Goal: Task Accomplishment & Management: Complete application form

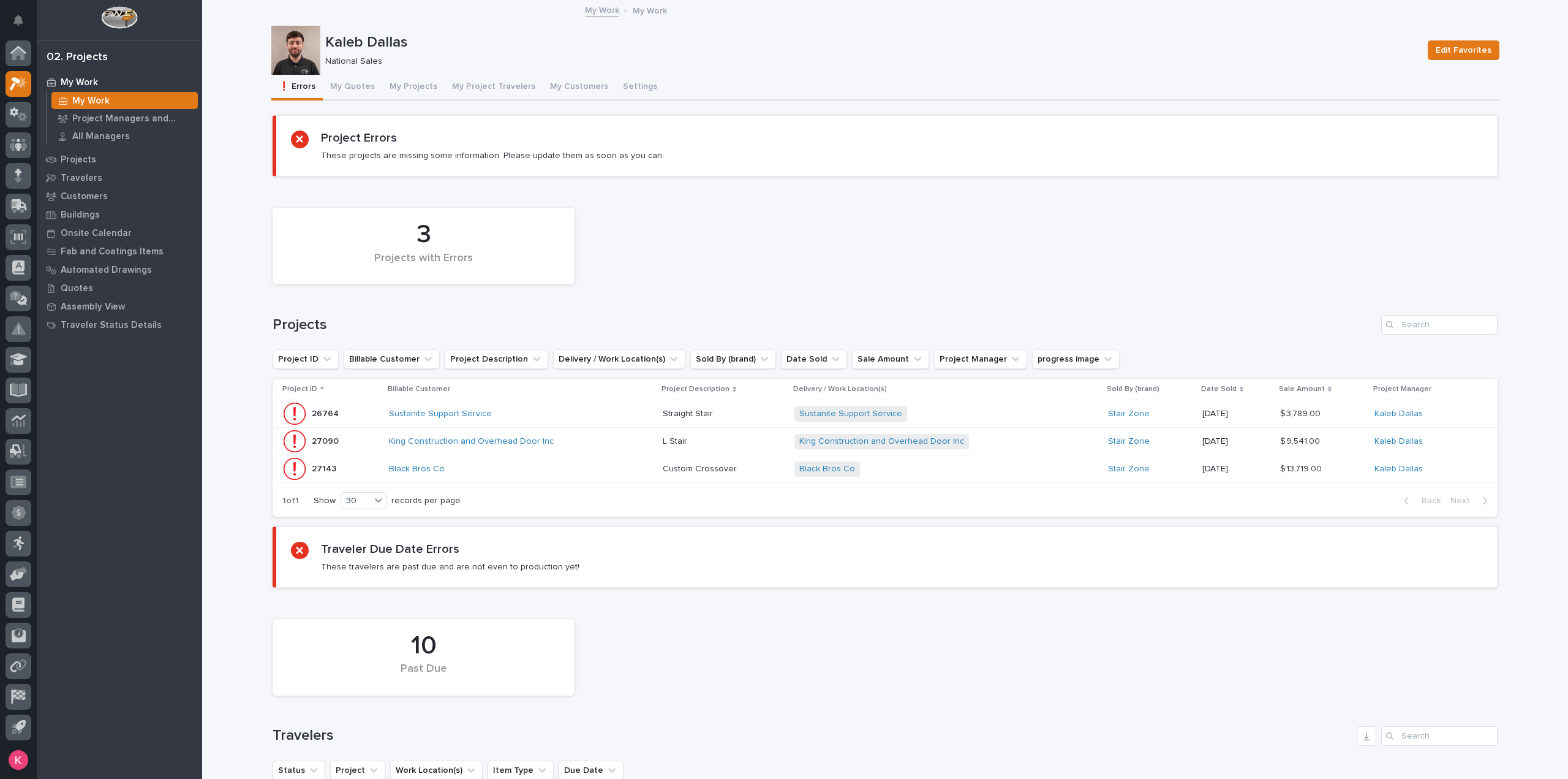
click at [901, 679] on div "10 Past Due" at bounding box center [885, 657] width 1237 height 89
click at [357, 93] on button "My Quotes" at bounding box center [352, 87] width 59 height 26
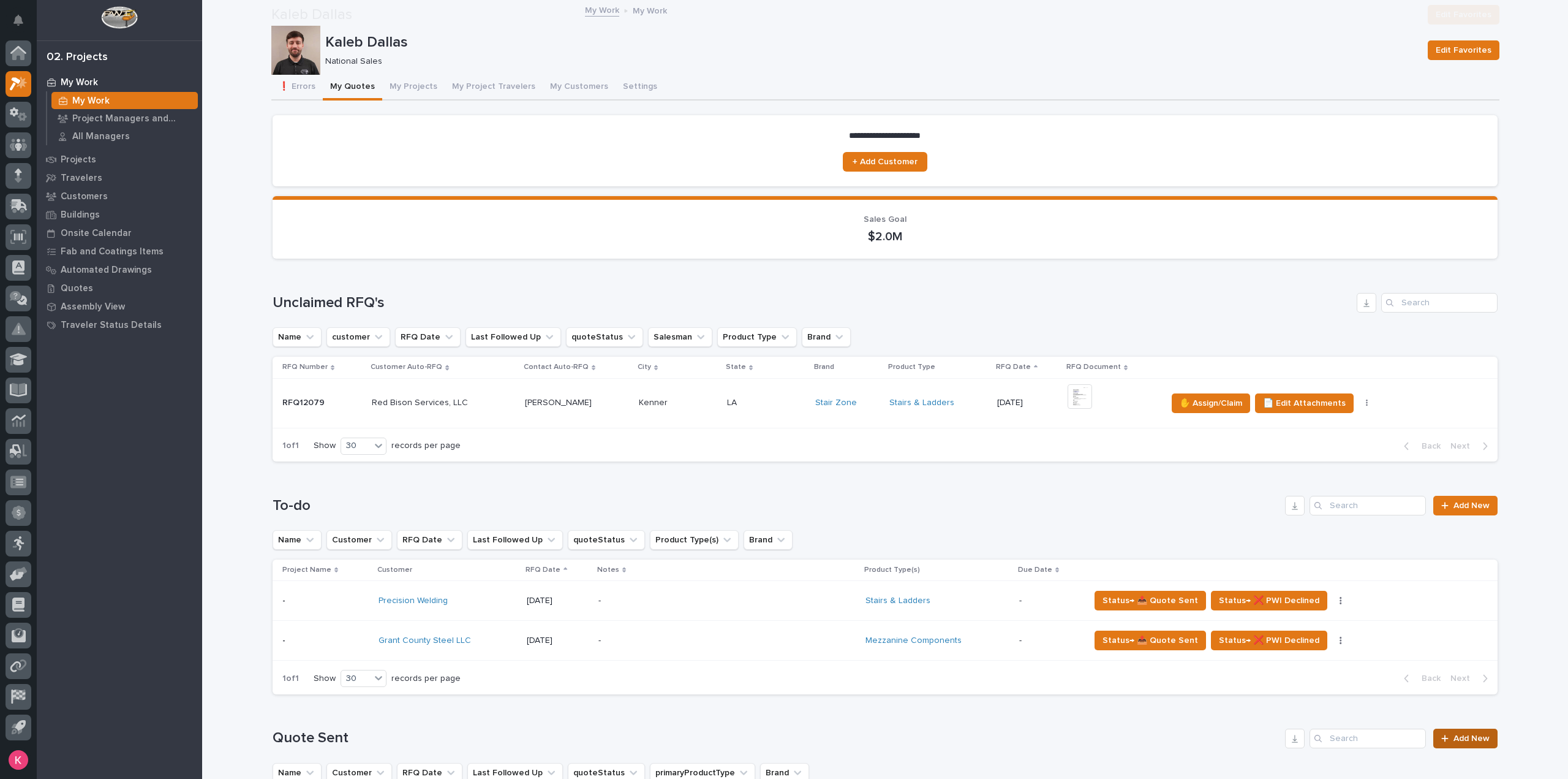
click at [1470, 734] on span "Add New" at bounding box center [1472, 738] width 37 height 9
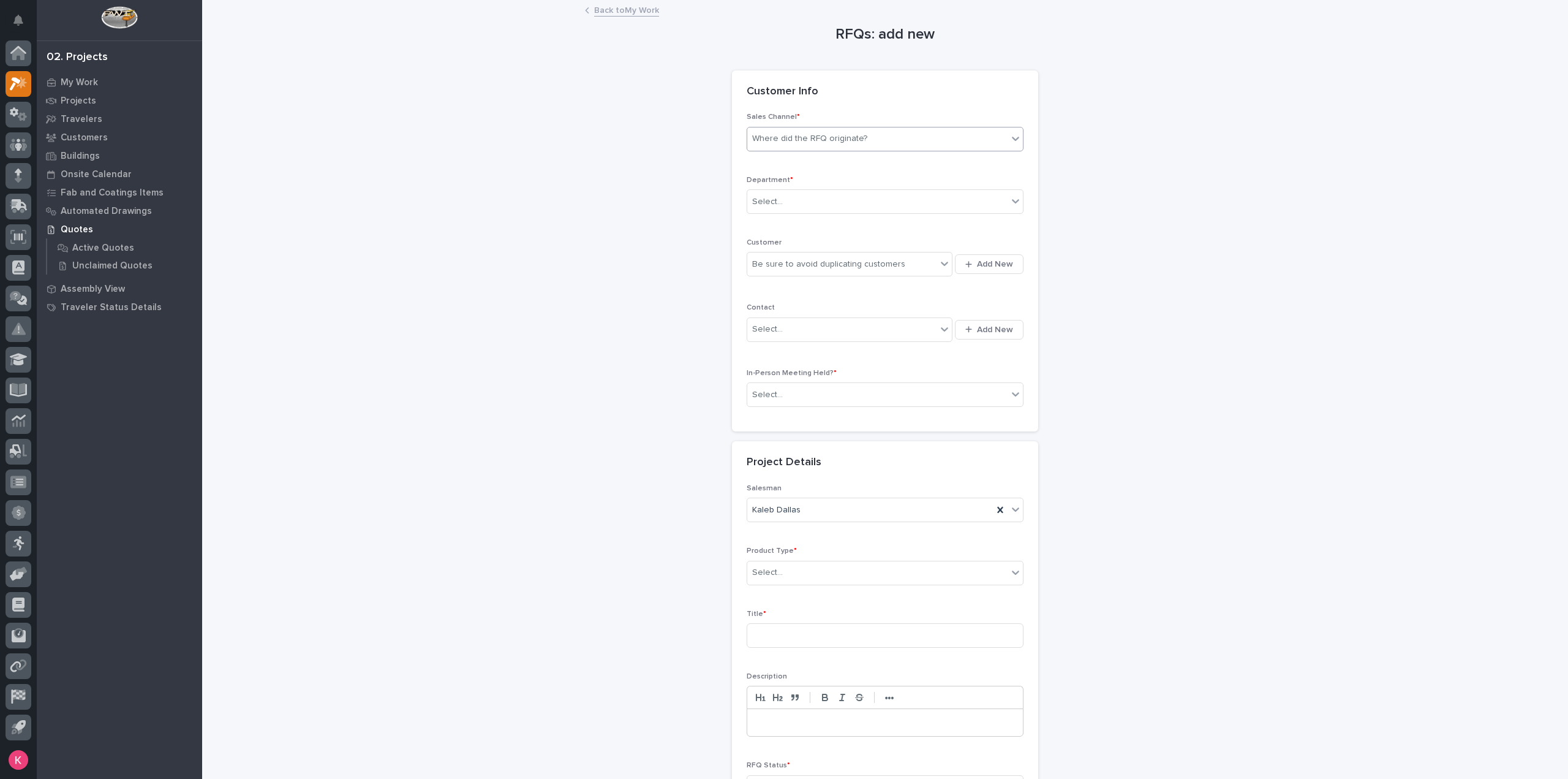
click at [857, 141] on div "Where did the RFQ originate?" at bounding box center [810, 138] width 115 height 13
click at [824, 204] on div "Select..." at bounding box center [877, 202] width 260 height 20
click at [819, 222] on div "National Sales" at bounding box center [880, 224] width 276 height 22
click at [955, 267] on button "Add New" at bounding box center [989, 264] width 68 height 19
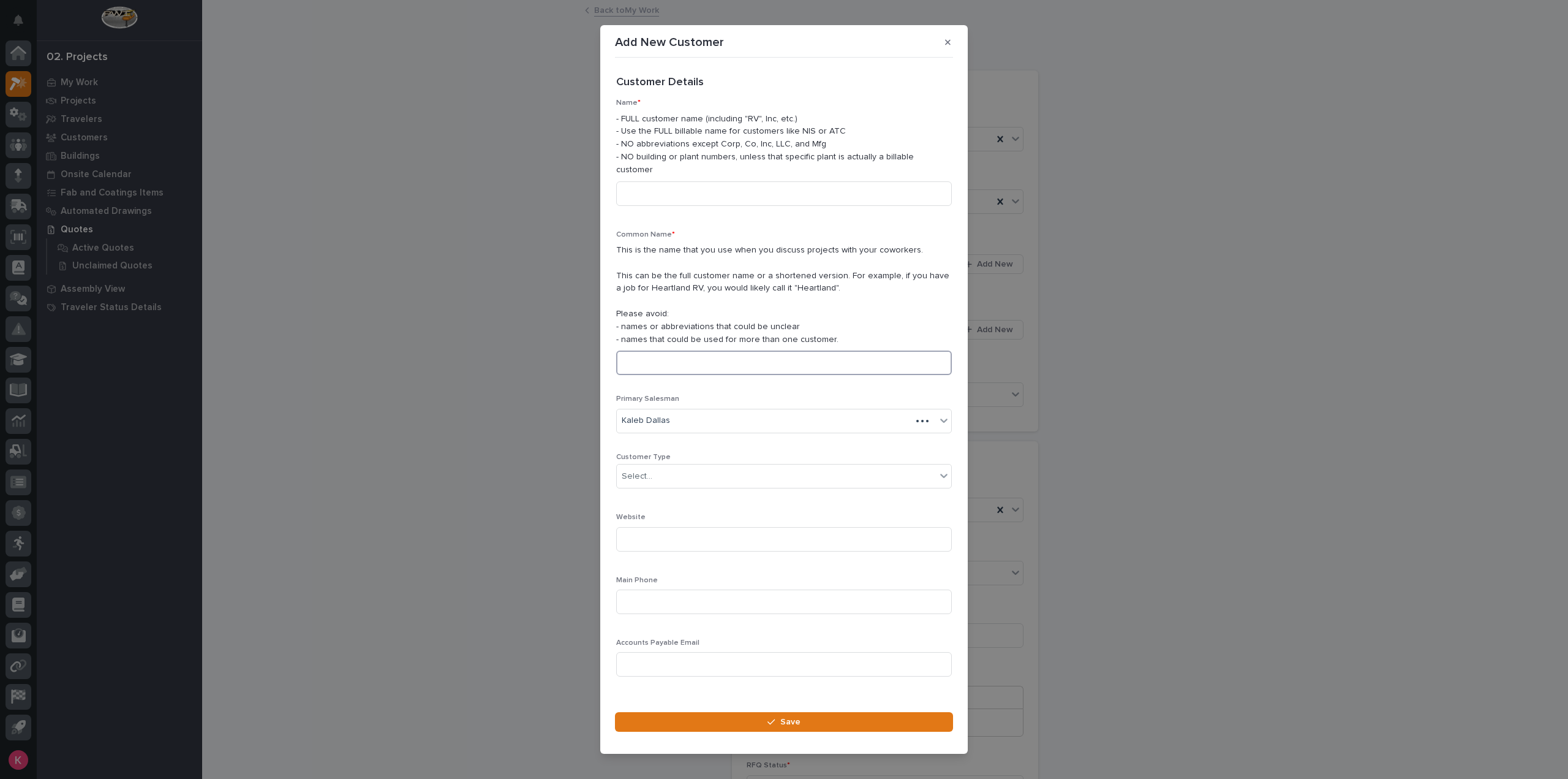
click at [723, 351] on input at bounding box center [784, 363] width 336 height 25
click at [708, 195] on input at bounding box center [784, 194] width 336 height 25
type input "Chill Ice Cream Solutions"
drag, startPoint x: 731, startPoint y: 188, endPoint x: 465, endPoint y: 182, distance: 266.1
click at [465, 182] on div "Add New Customer Loading... Saving… Loading... Saving… Loading... Saving… Custo…" at bounding box center [784, 390] width 1568 height 779
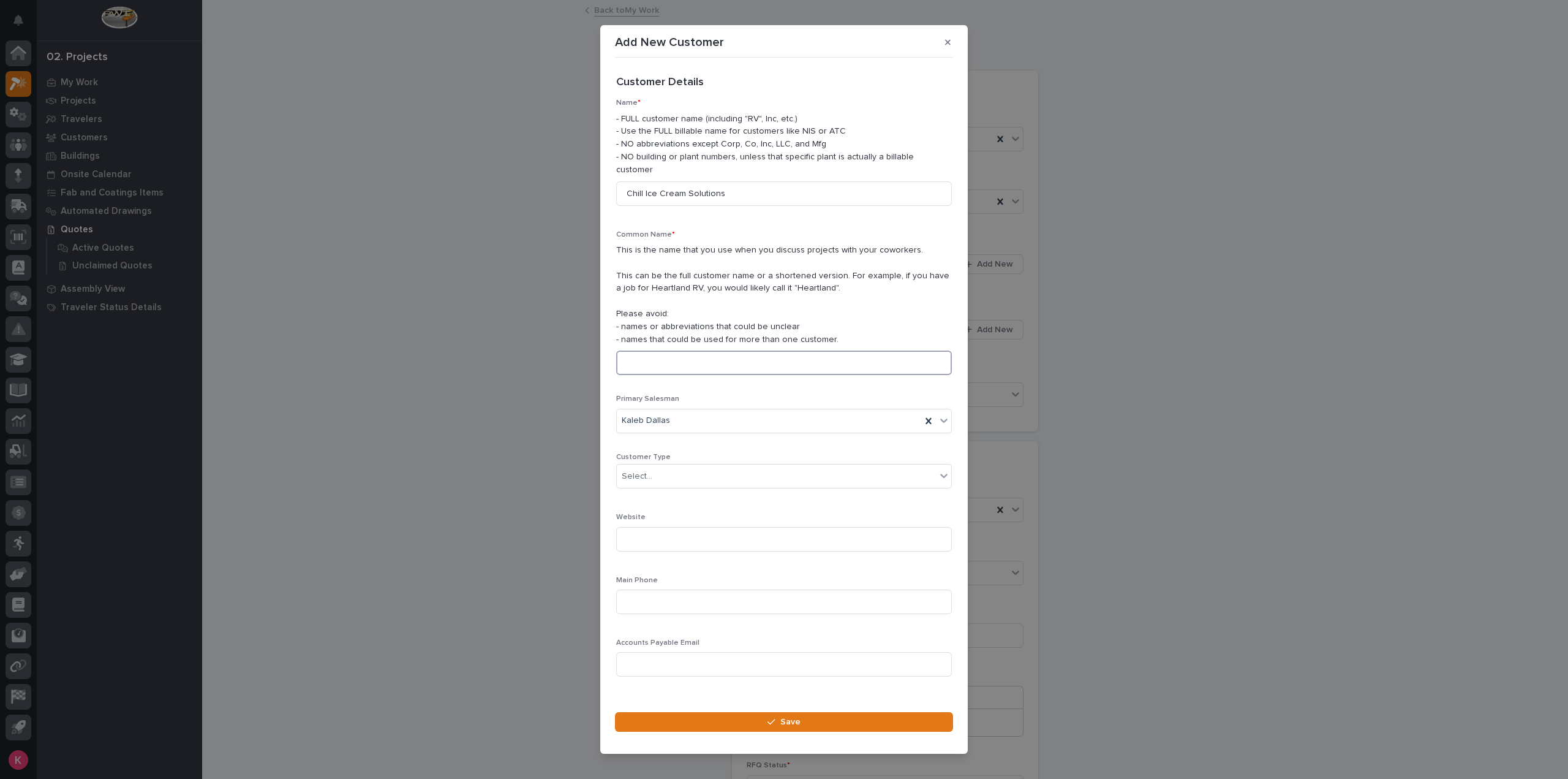
click at [657, 354] on input at bounding box center [784, 363] width 336 height 25
paste input "Chill Ice Cream Solutions"
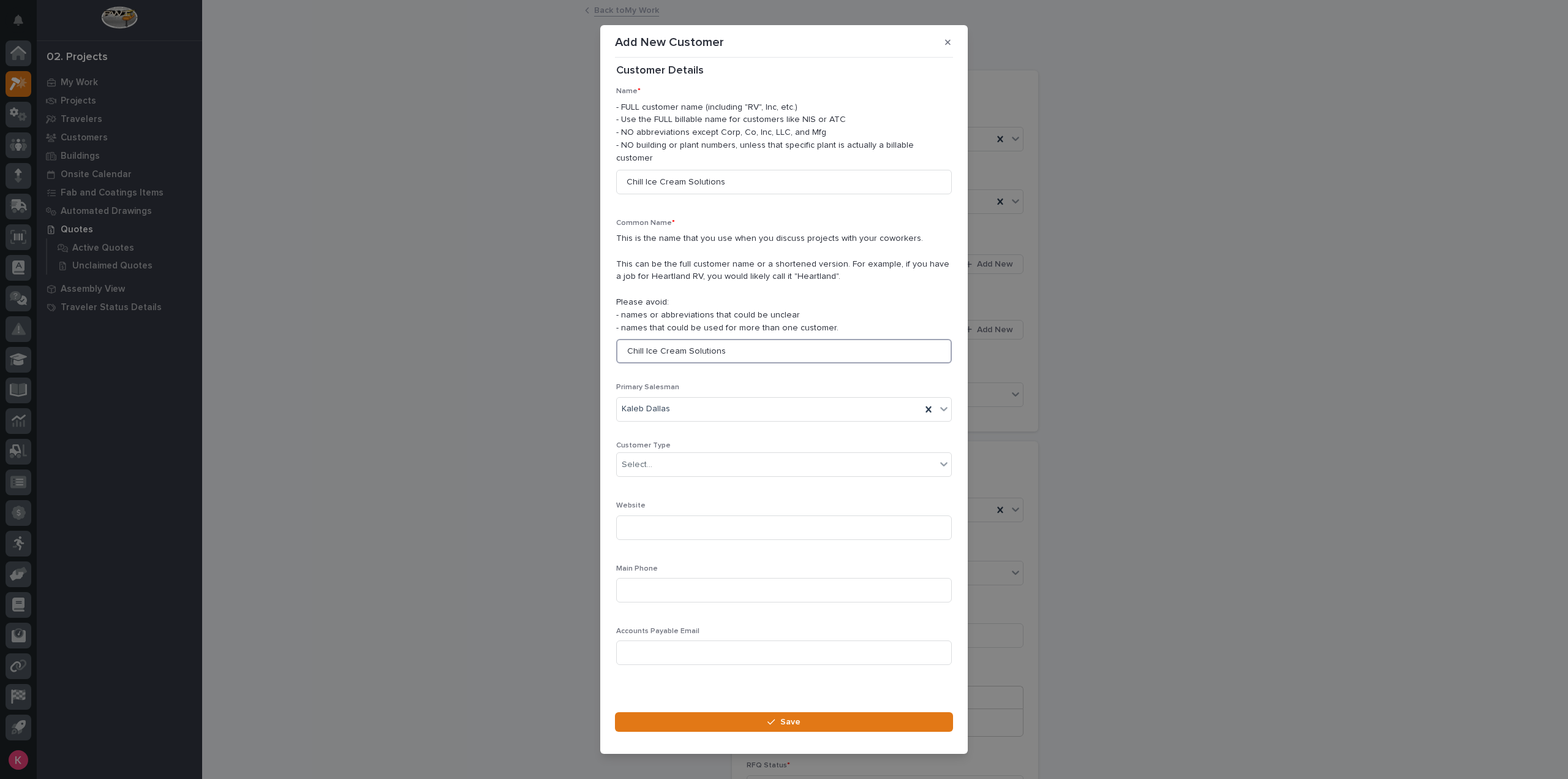
scroll to position [17, 0]
type input "Chill Ice Cream Solutions"
click at [699, 707] on section "Add New Customer Loading... Saving… Loading... Saving… Loading... Saving… Custo…" at bounding box center [784, 390] width 368 height 729
drag, startPoint x: 702, startPoint y: 721, endPoint x: 712, endPoint y: 724, distance: 10.4
click at [703, 721] on button "Save" at bounding box center [783, 721] width 338 height 19
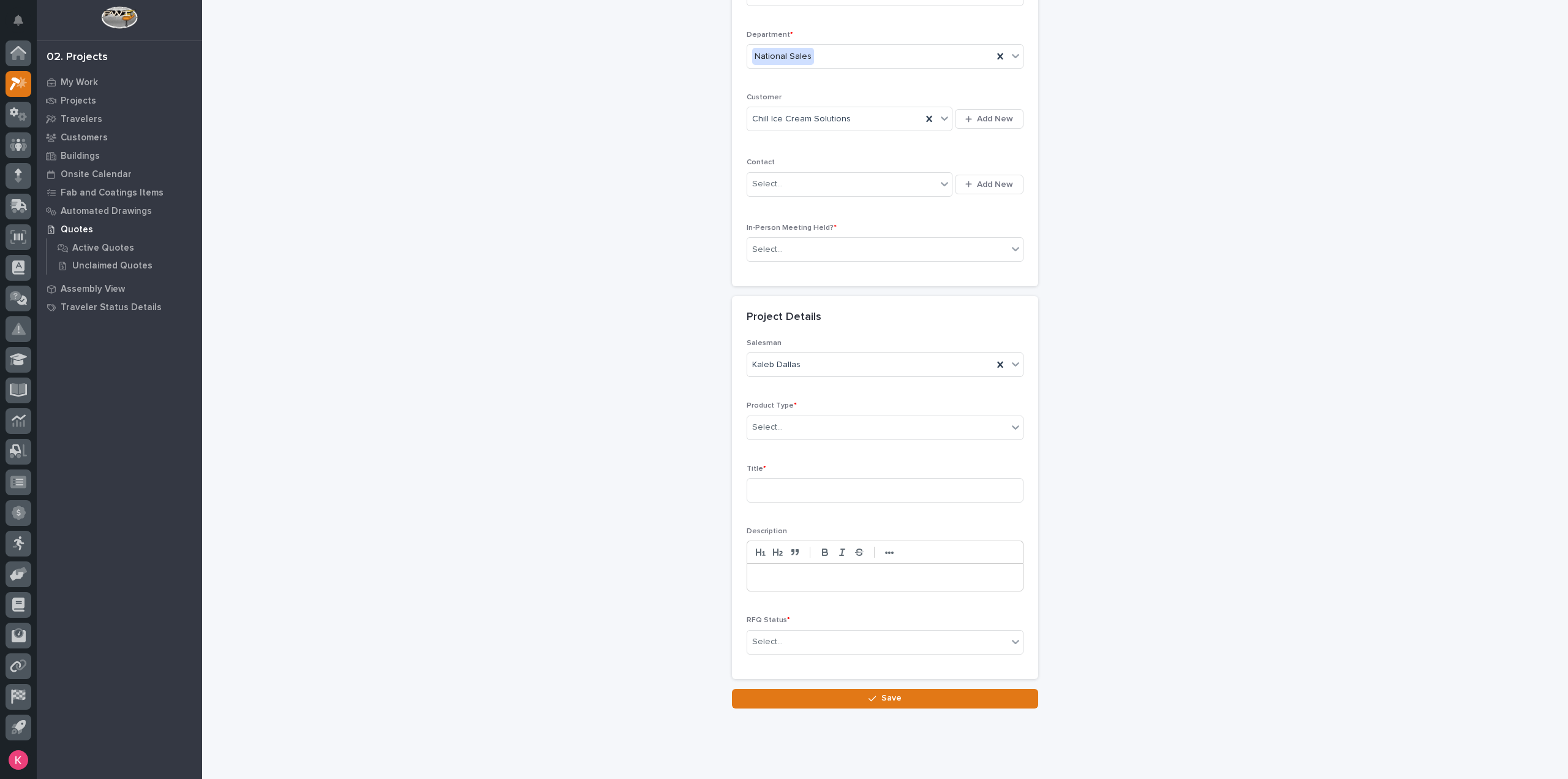
scroll to position [166, 0]
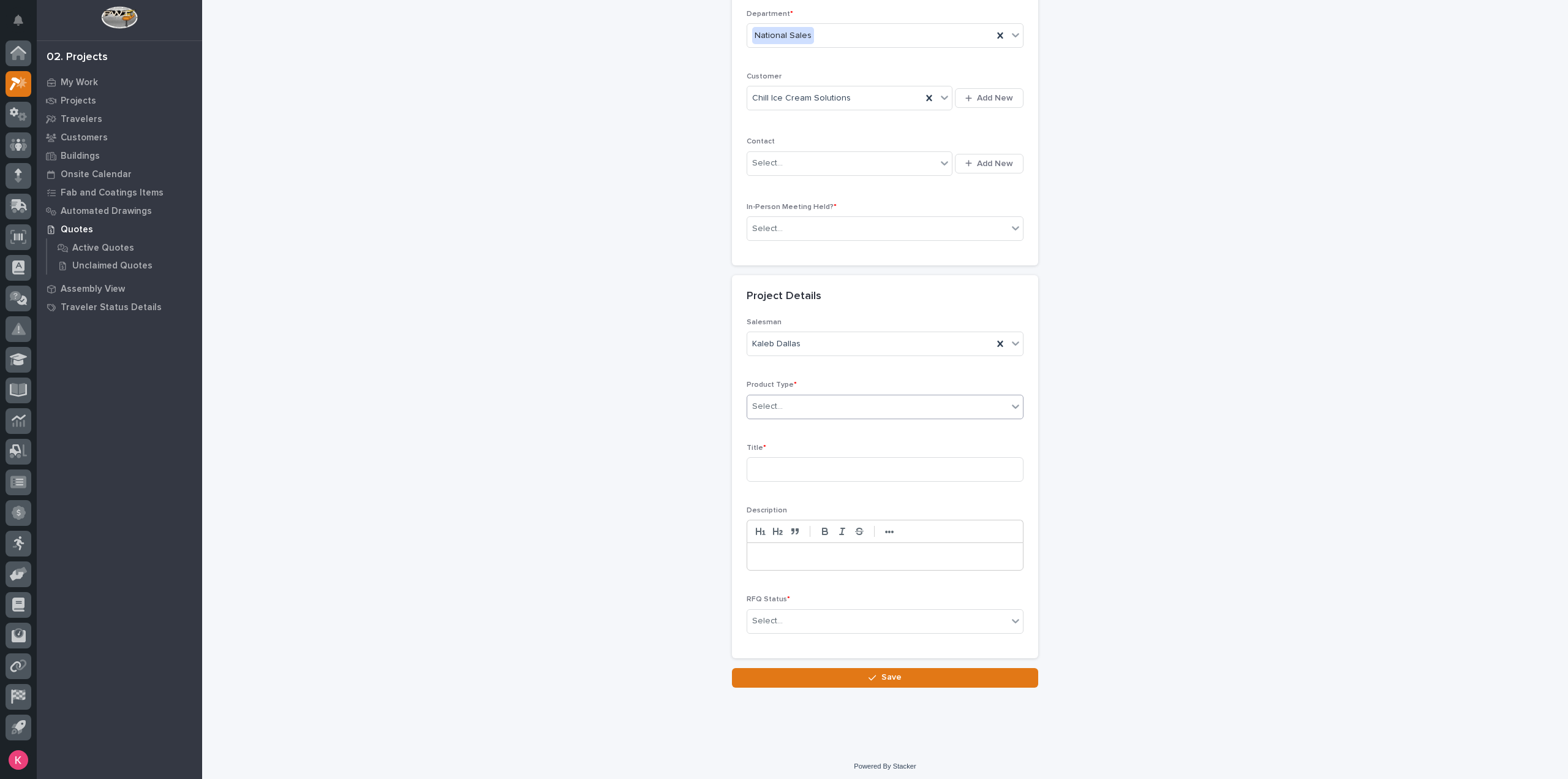
click at [814, 405] on div "Select..." at bounding box center [877, 407] width 260 height 20
type input "**"
click at [797, 448] on div "Stairs & Ladders" at bounding box center [880, 449] width 276 height 22
click at [811, 471] on input at bounding box center [885, 470] width 277 height 25
type input "Straight Stair"
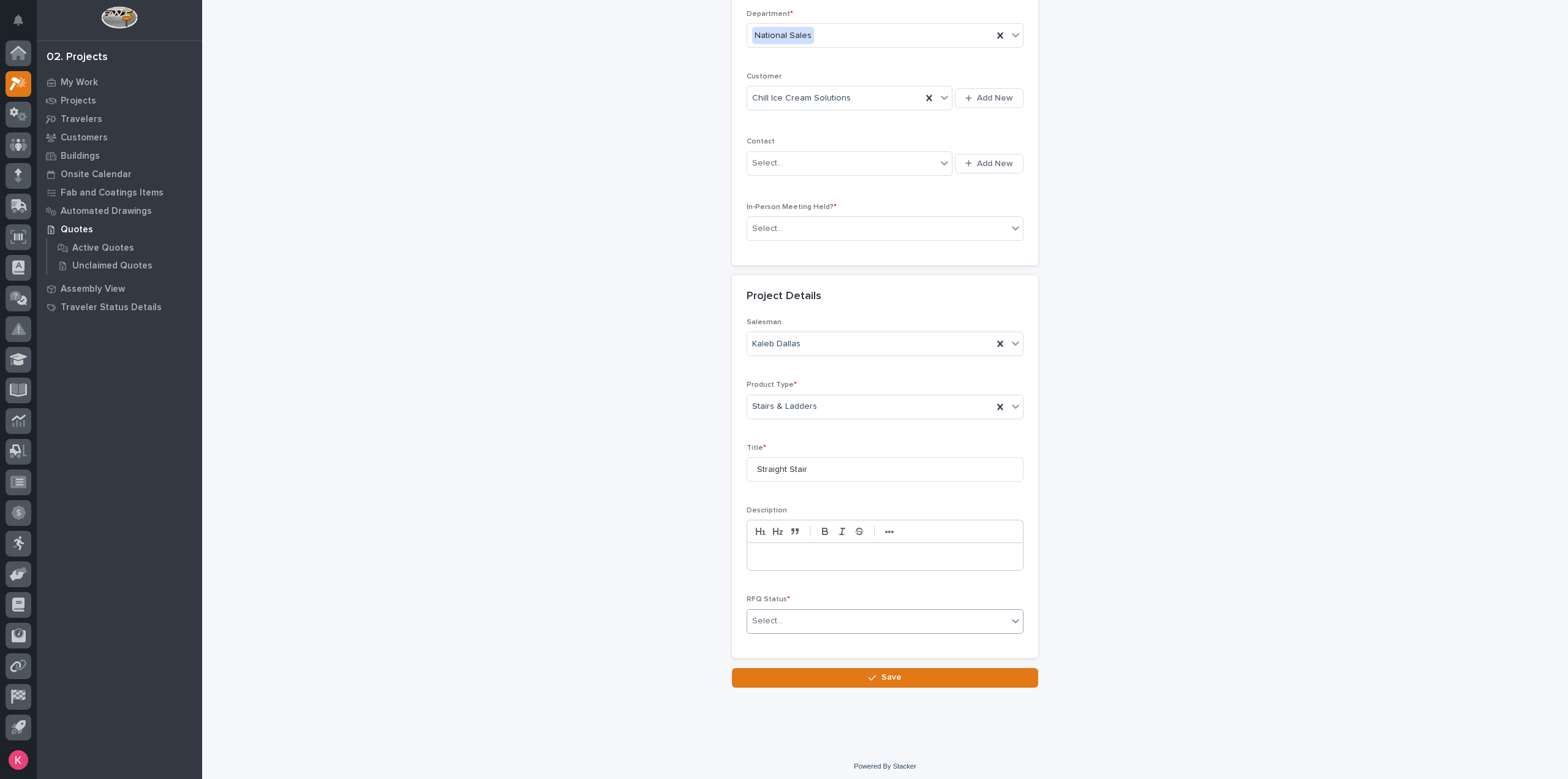
click at [807, 613] on div "Select..." at bounding box center [877, 621] width 260 height 20
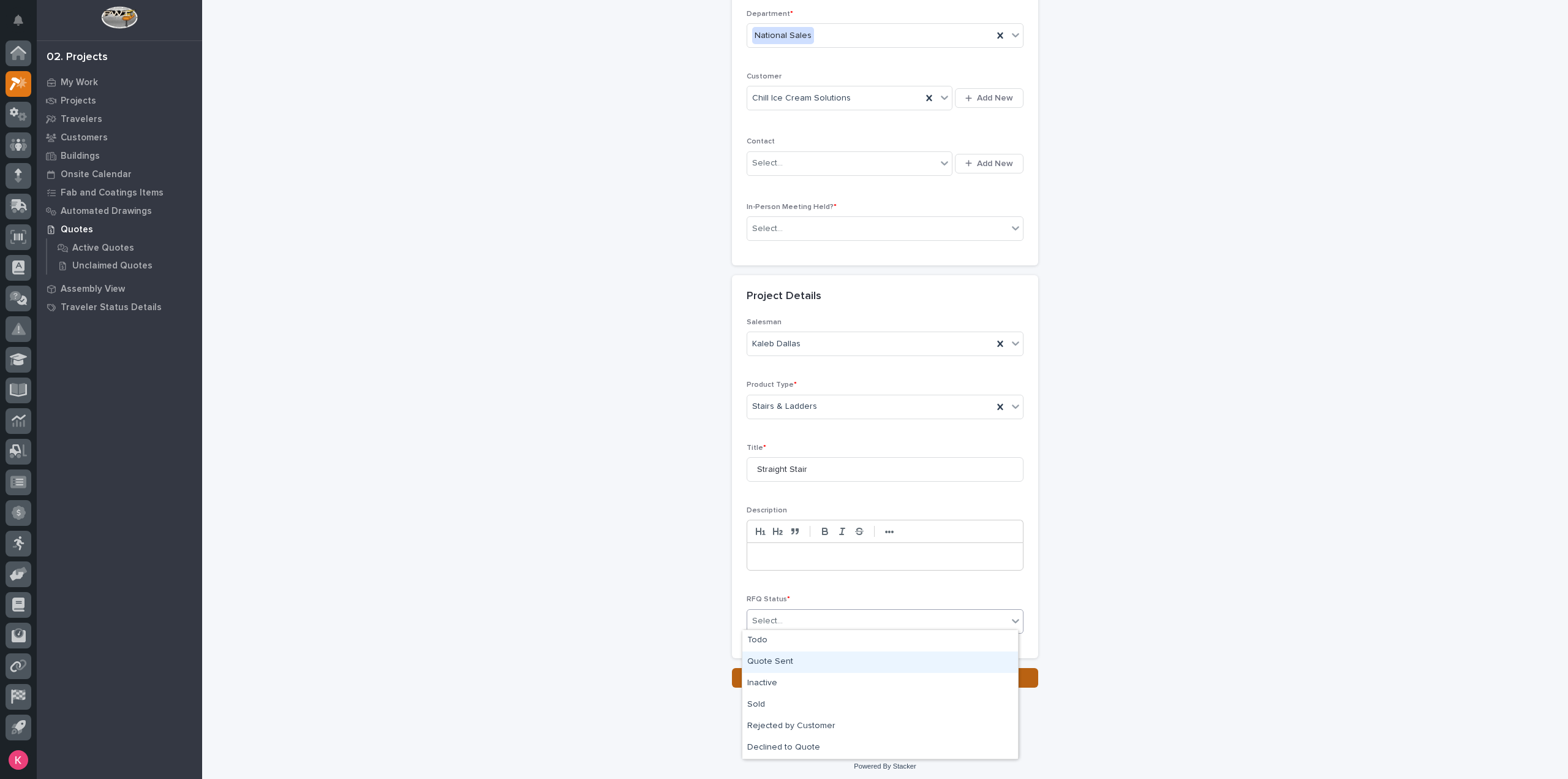
drag, startPoint x: 801, startPoint y: 661, endPoint x: 803, endPoint y: 670, distance: 9.2
click at [801, 662] on div "Quote Sent" at bounding box center [880, 662] width 276 height 22
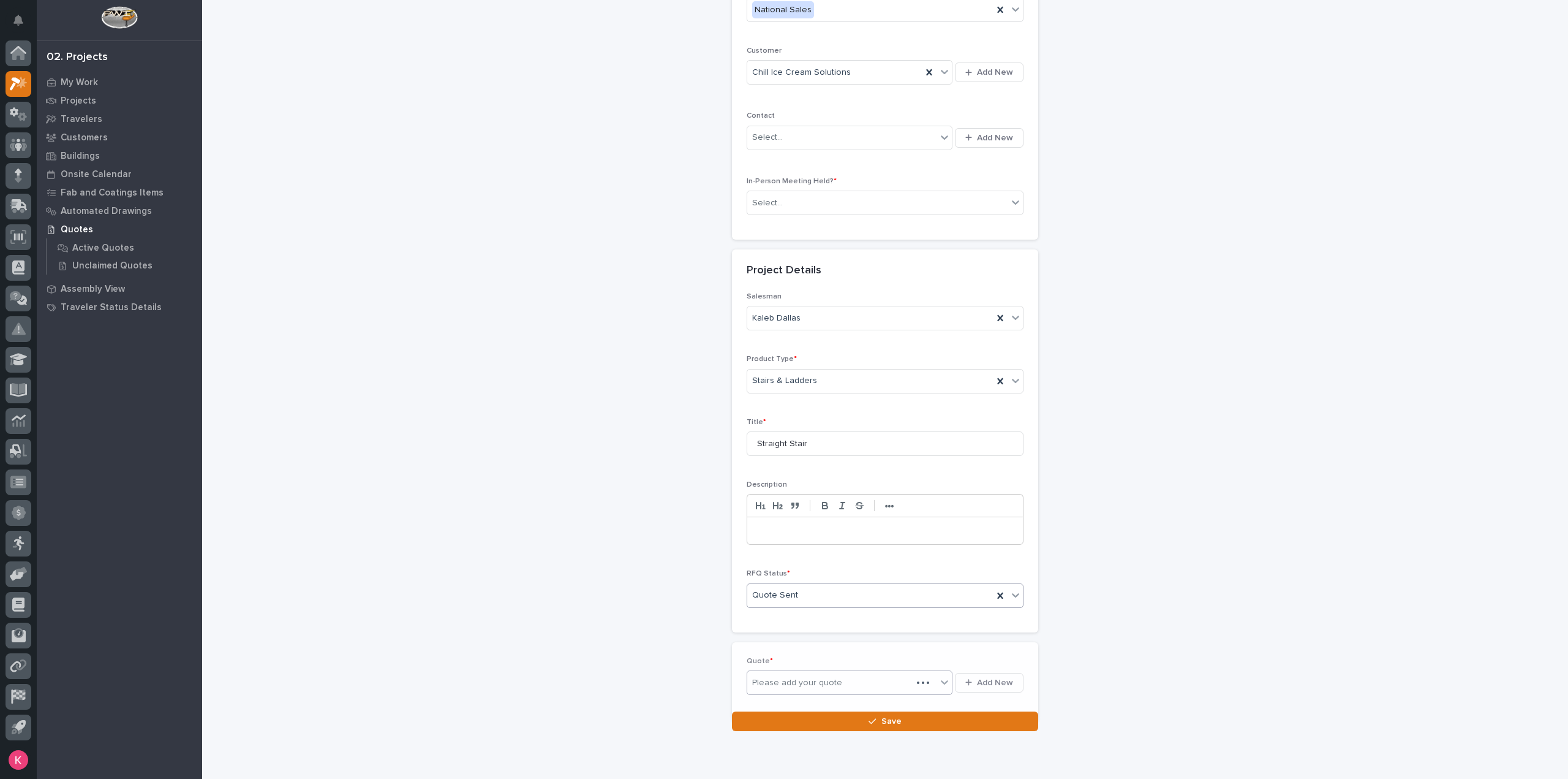
scroll to position [211, 0]
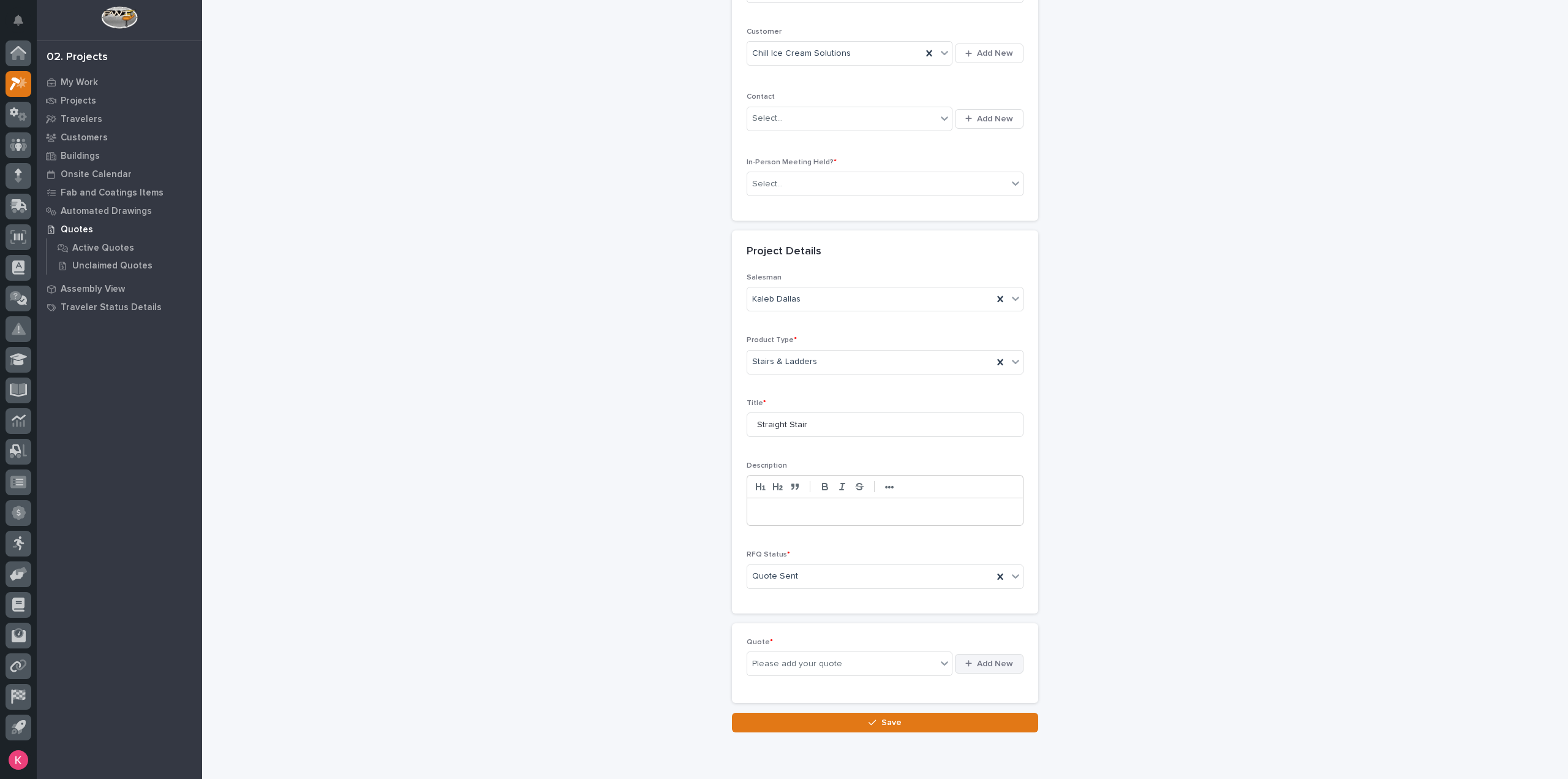
click at [977, 660] on span "Add New" at bounding box center [995, 664] width 37 height 11
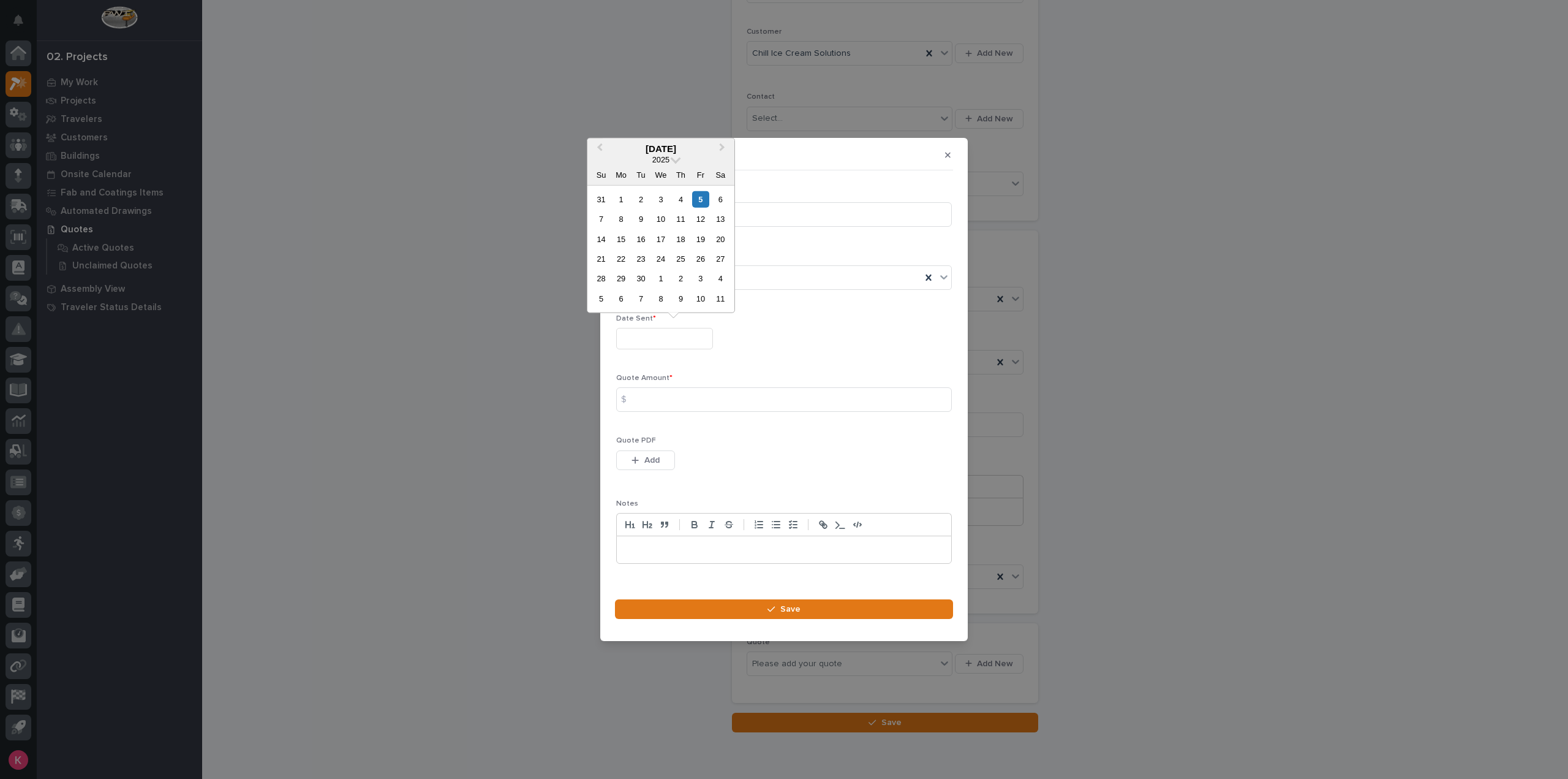
click at [656, 334] on input "text" at bounding box center [664, 339] width 97 height 22
drag, startPoint x: 663, startPoint y: 399, endPoint x: 685, endPoint y: 400, distance: 22.0
click at [667, 399] on input at bounding box center [784, 400] width 336 height 25
click at [688, 343] on input "text" at bounding box center [664, 339] width 97 height 22
click at [693, 196] on div "5" at bounding box center [700, 198] width 16 height 16
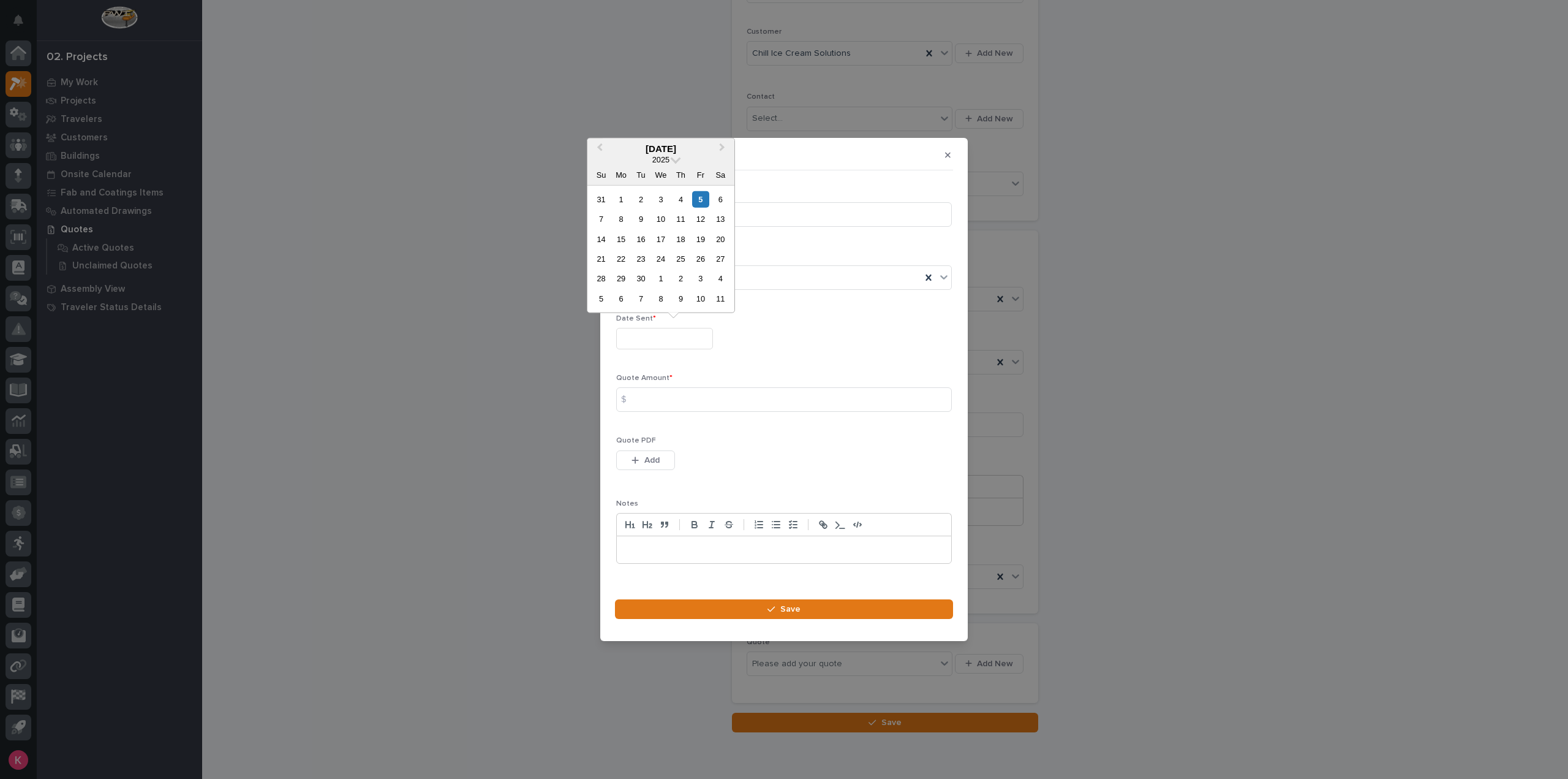
type input "**********"
click at [688, 396] on input at bounding box center [784, 400] width 336 height 25
click at [678, 392] on input at bounding box center [784, 400] width 336 height 25
click at [699, 399] on input at bounding box center [784, 400] width 336 height 25
type input "10925"
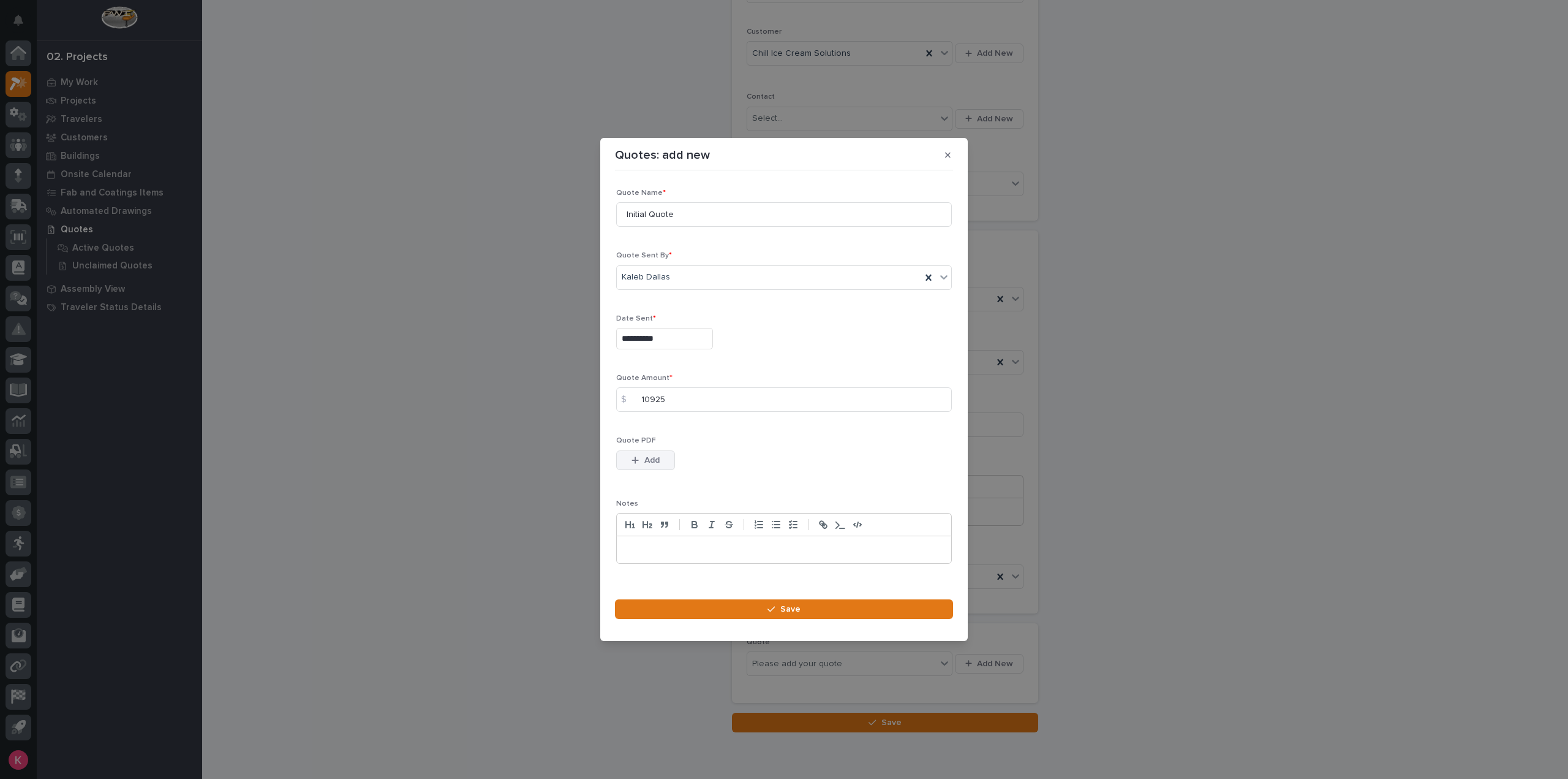
click at [644, 459] on span "Add" at bounding box center [652, 460] width 16 height 11
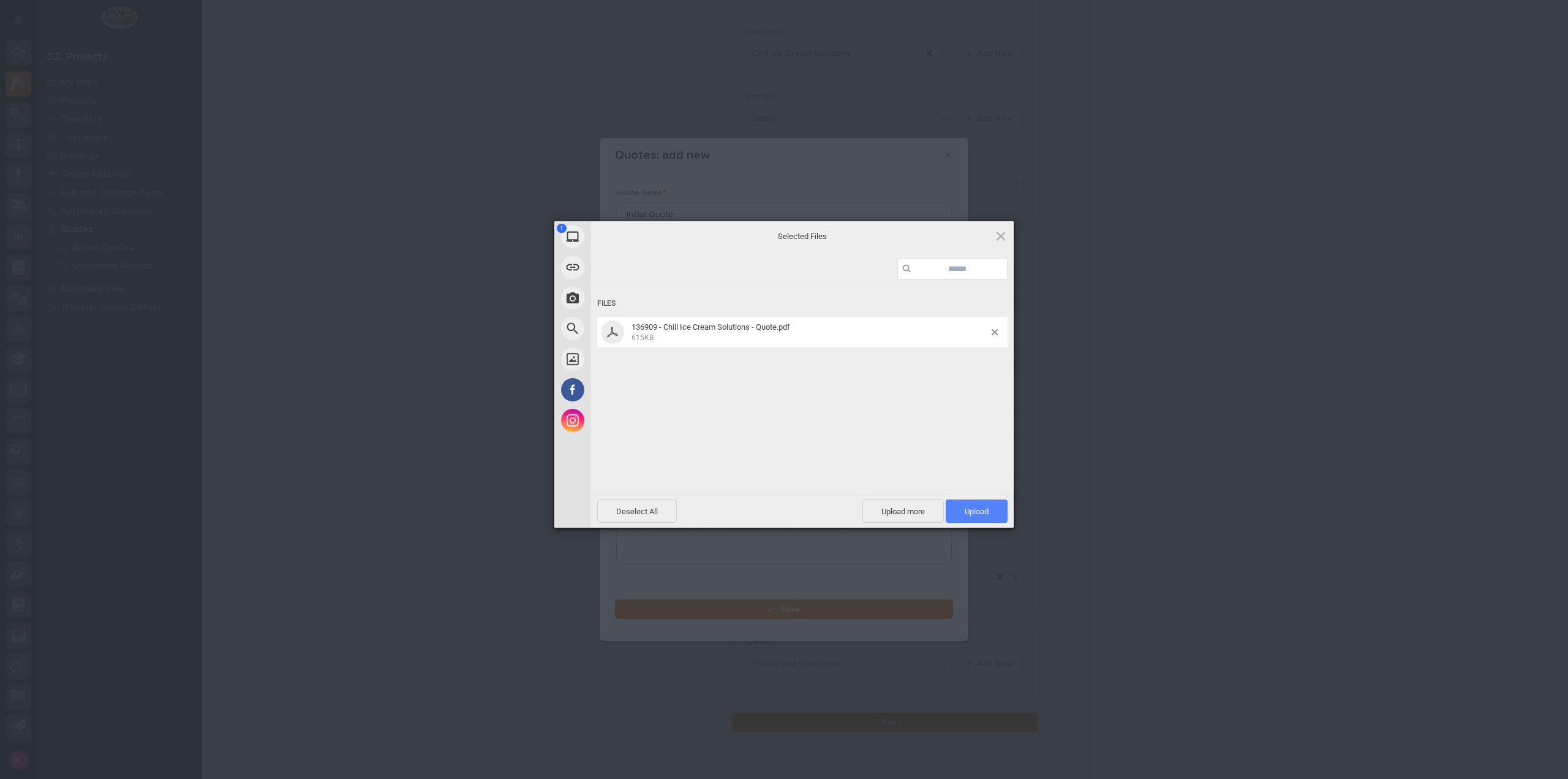
drag, startPoint x: 974, startPoint y: 520, endPoint x: 991, endPoint y: 522, distance: 17.1
click at [977, 520] on span "Upload 1" at bounding box center [977, 512] width 62 height 23
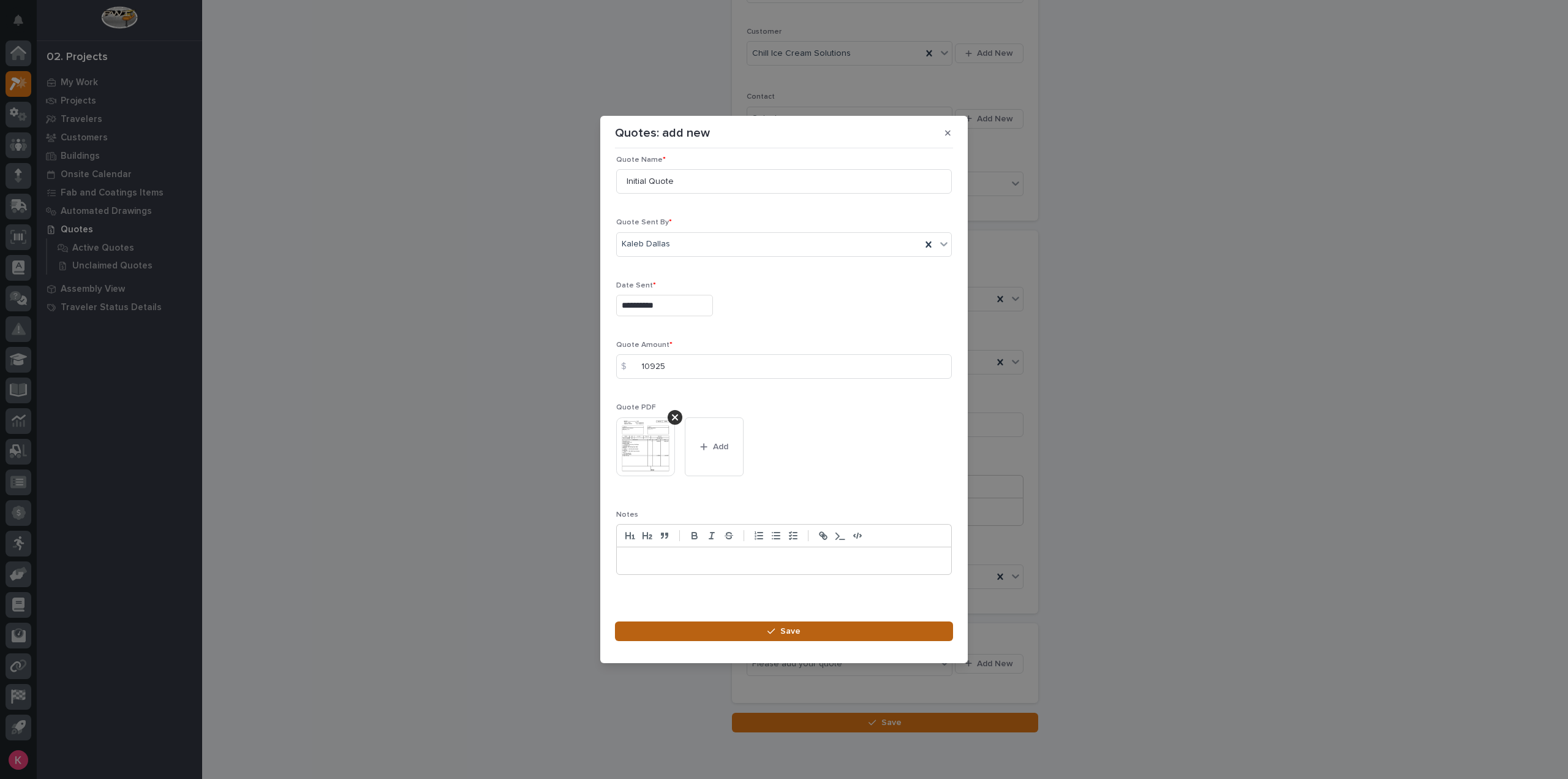
scroll to position [17, 0]
drag, startPoint x: 794, startPoint y: 628, endPoint x: 804, endPoint y: 627, distance: 10.0
click at [796, 628] on span "Save" at bounding box center [790, 631] width 20 height 11
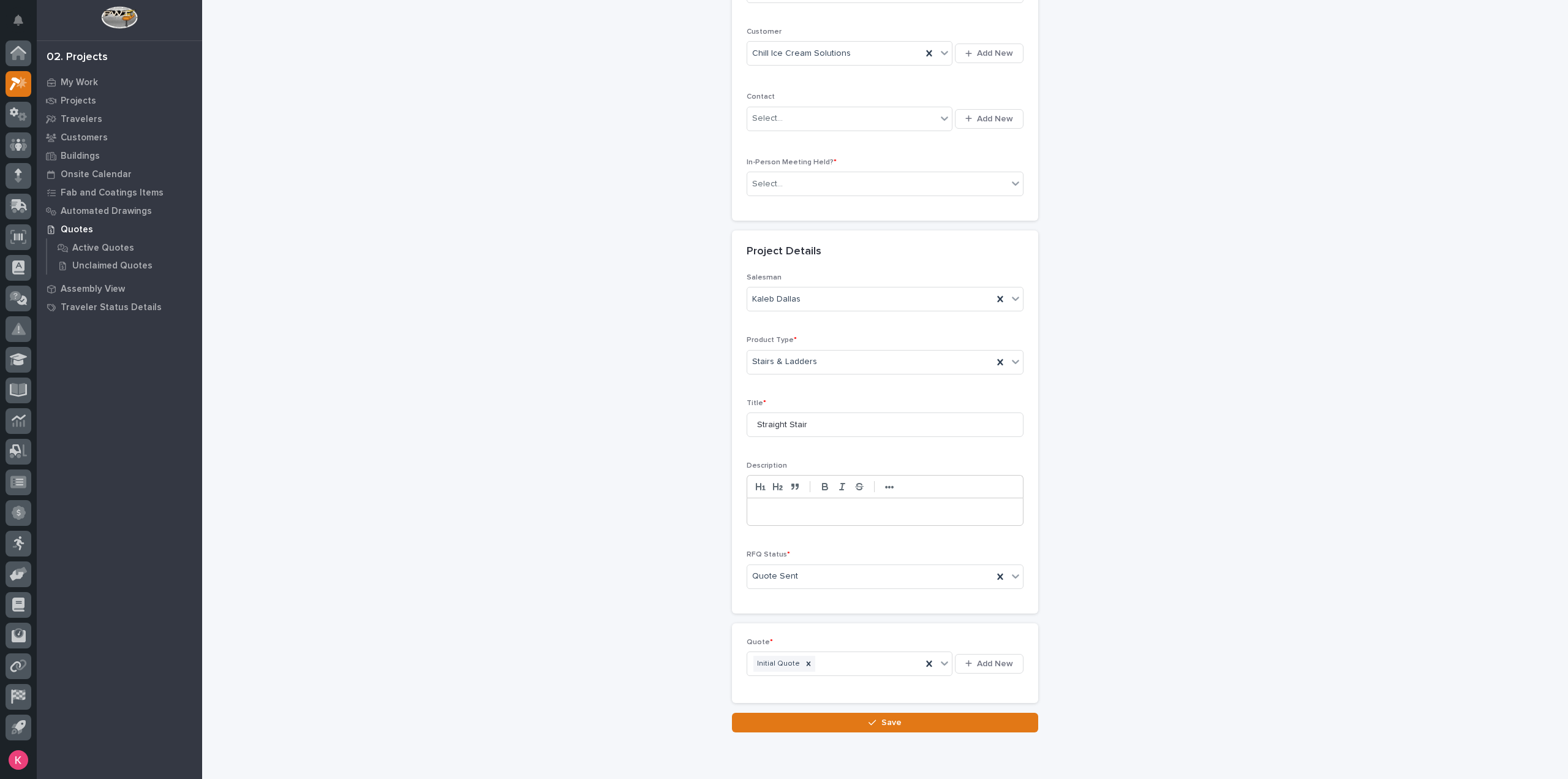
click at [1089, 206] on div "RFQs: add new Loading... Saving… Loading... Saving… Loading... Saving… Customer…" at bounding box center [885, 261] width 1228 height 942
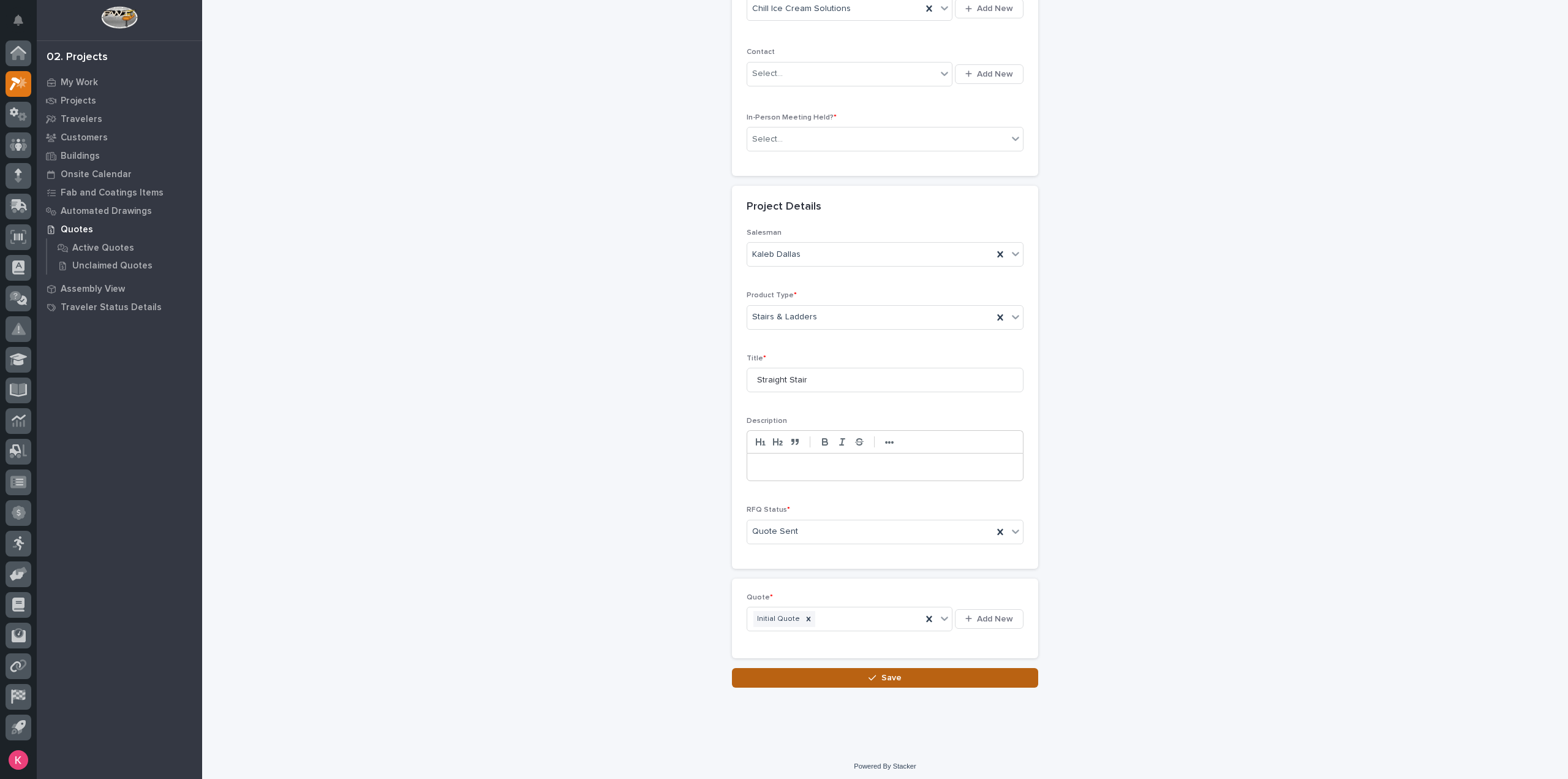
click at [914, 679] on button "Save" at bounding box center [885, 677] width 306 height 19
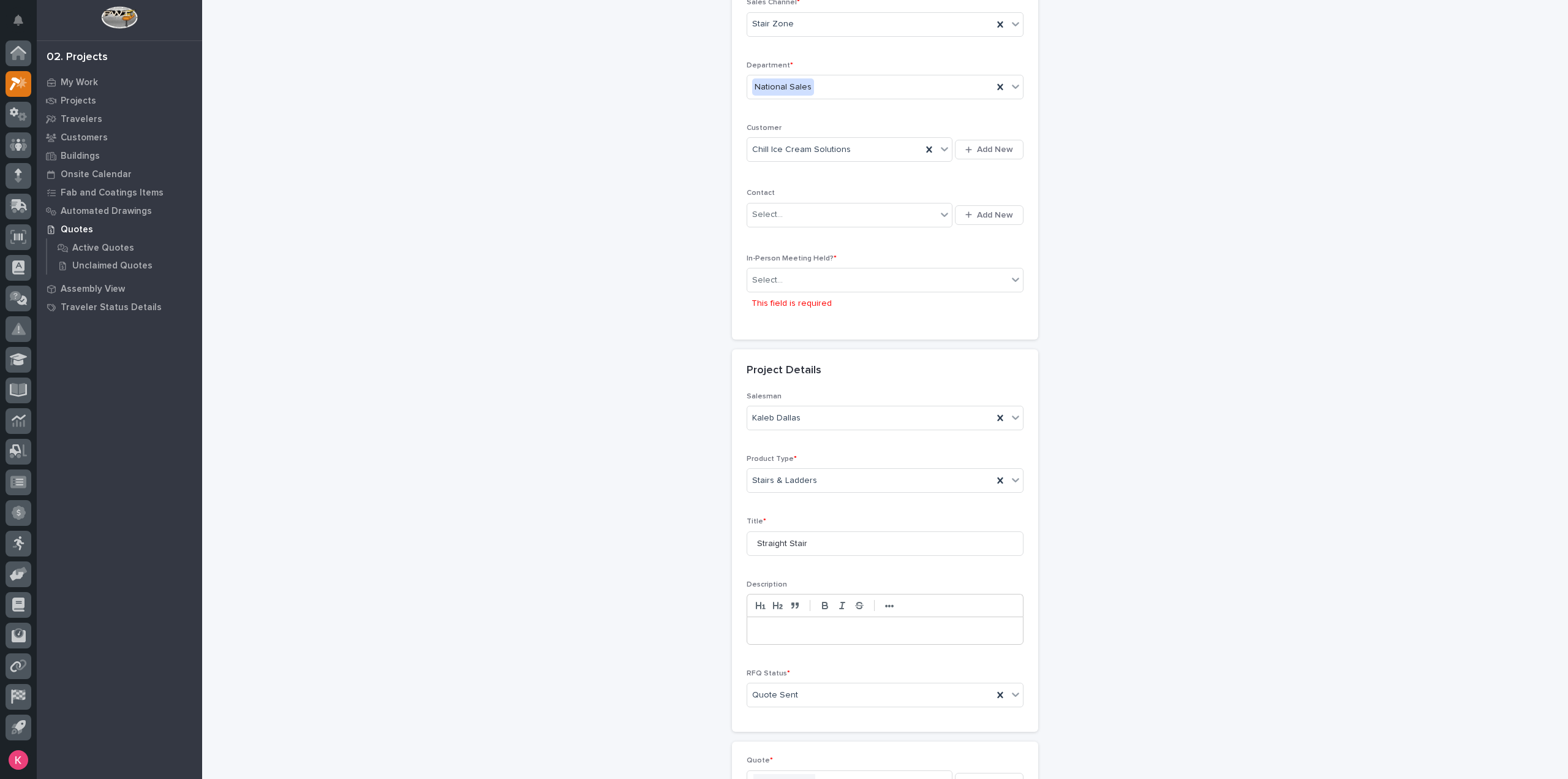
scroll to position [42, 0]
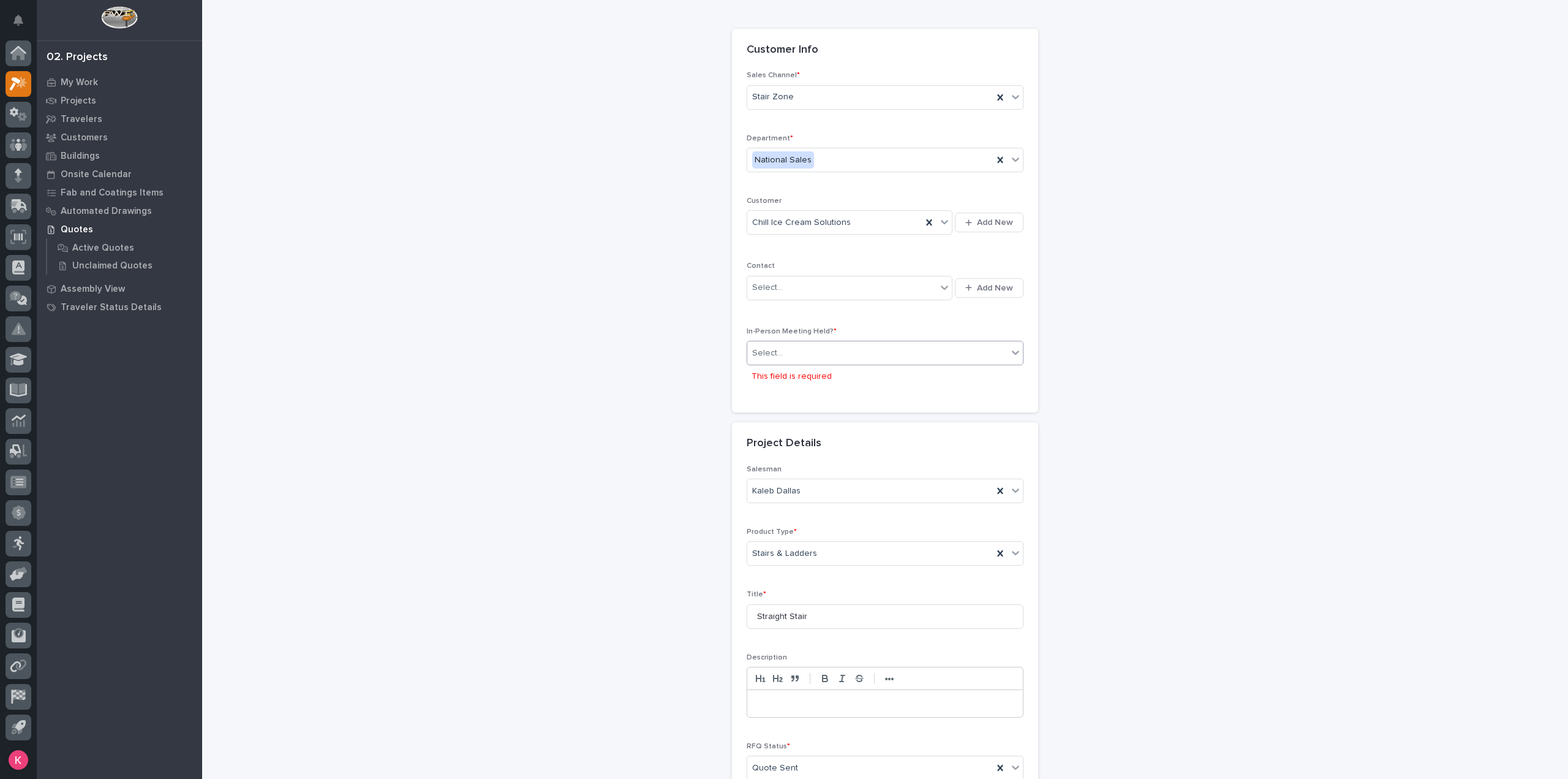
click at [832, 352] on div "Select..." at bounding box center [877, 353] width 260 height 20
click at [810, 393] on div "No" at bounding box center [880, 396] width 276 height 22
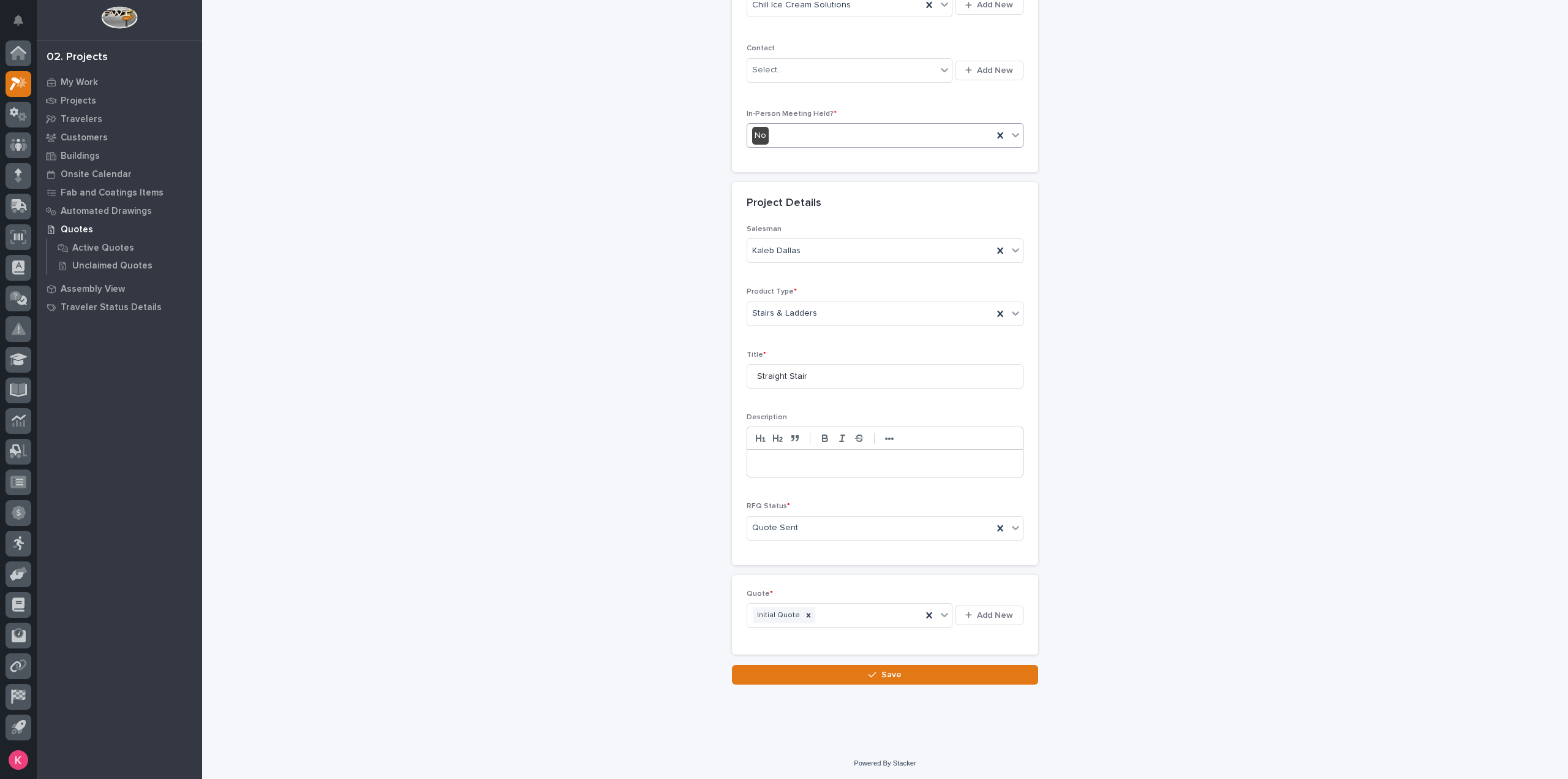
scroll to position [256, 0]
click at [832, 670] on button "Save" at bounding box center [885, 677] width 306 height 19
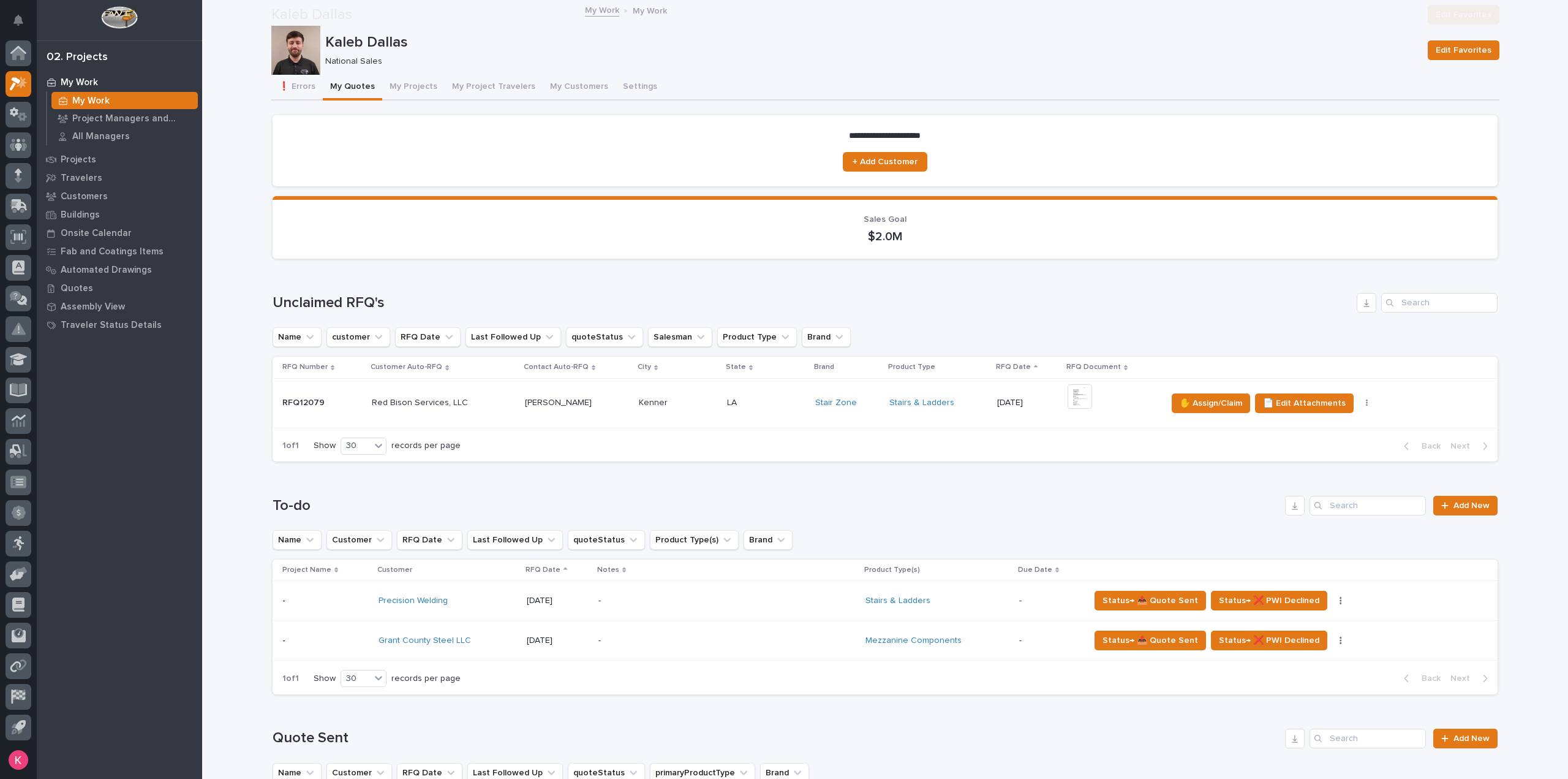
scroll to position [184, 0]
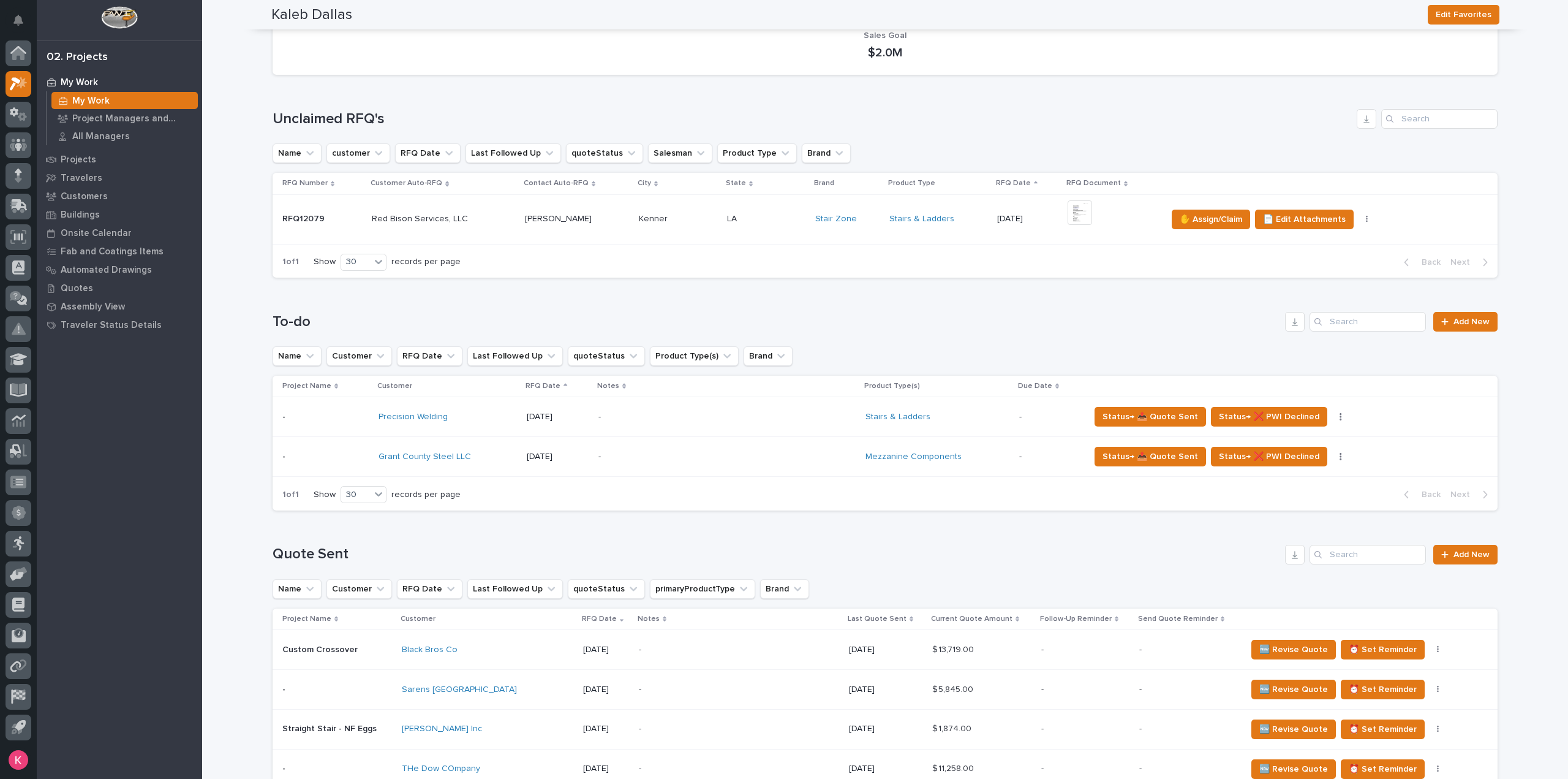
click at [792, 477] on div "Project Name Customer RFQ Date Notes Product Type(s) Due Date - - Precision Wel…" at bounding box center [885, 427] width 1225 height 103
click at [794, 462] on p "-" at bounding box center [706, 456] width 214 height 10
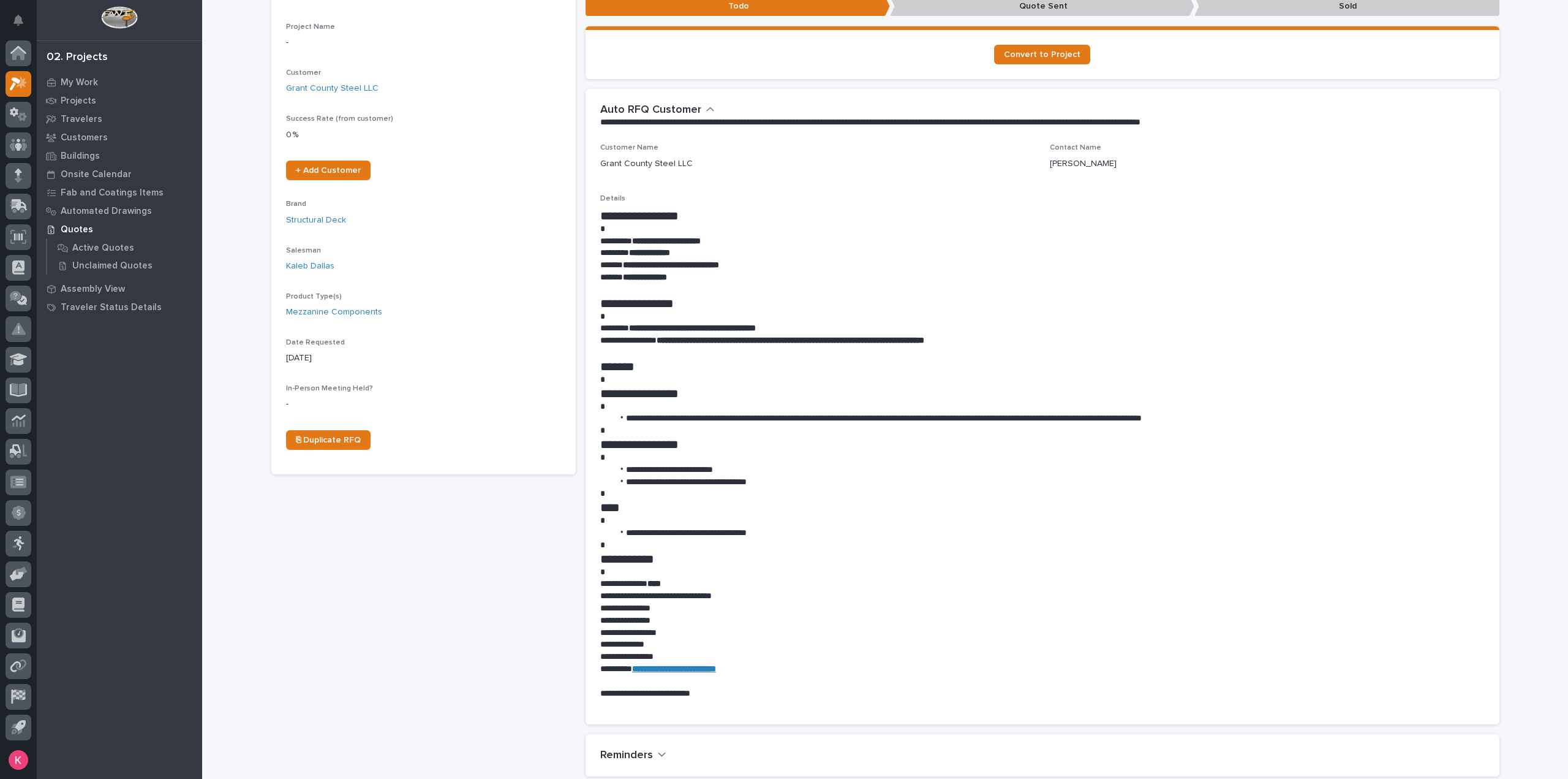
scroll to position [184, 0]
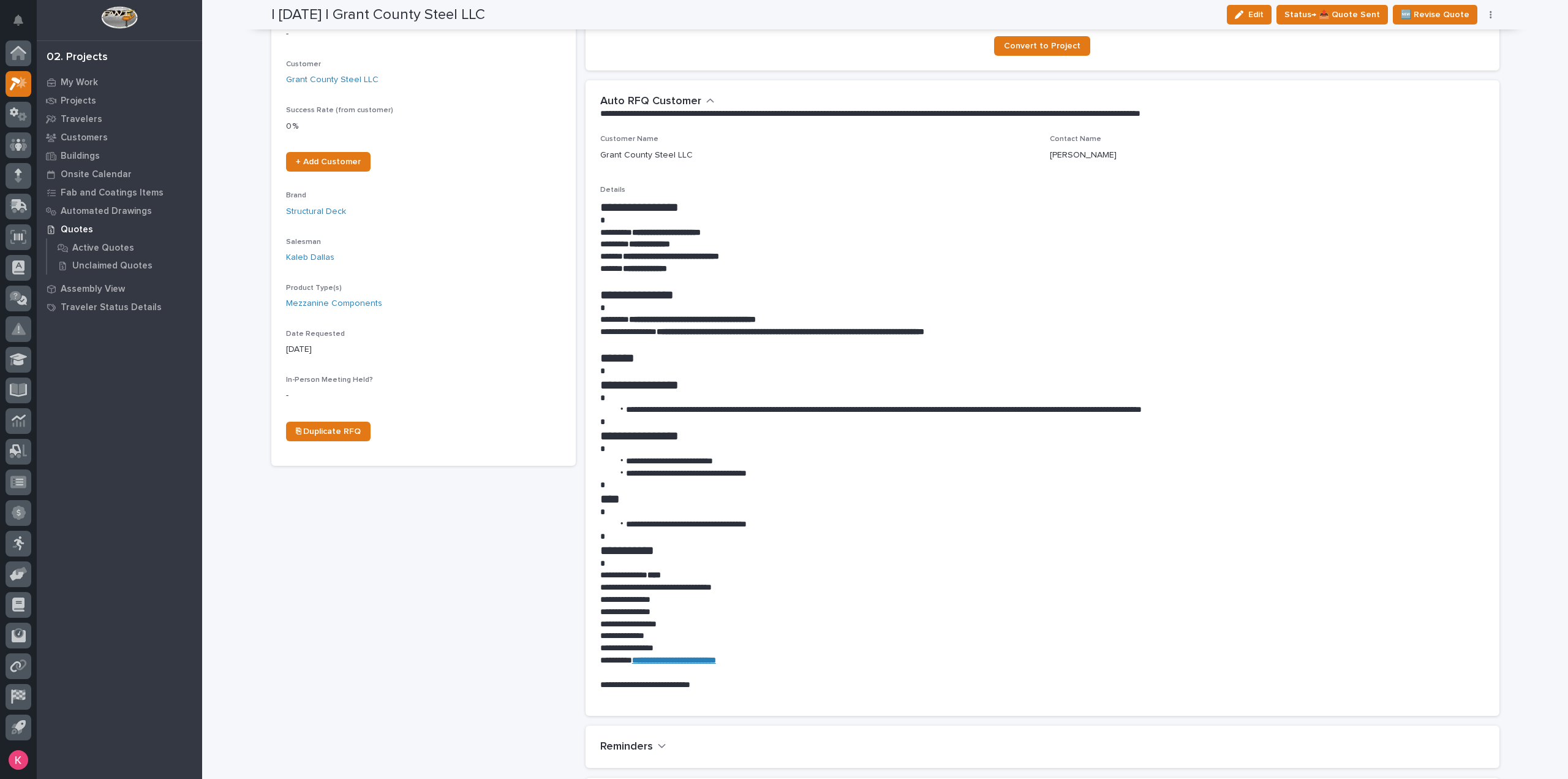
click at [720, 257] on strong "**********" at bounding box center [671, 256] width 96 height 9
drag, startPoint x: 750, startPoint y: 257, endPoint x: 621, endPoint y: 257, distance: 129.0
click at [623, 257] on strong "**********" at bounding box center [671, 256] width 96 height 9
copy strong "**********"
click at [1269, 320] on p "**********" at bounding box center [1043, 320] width 884 height 12
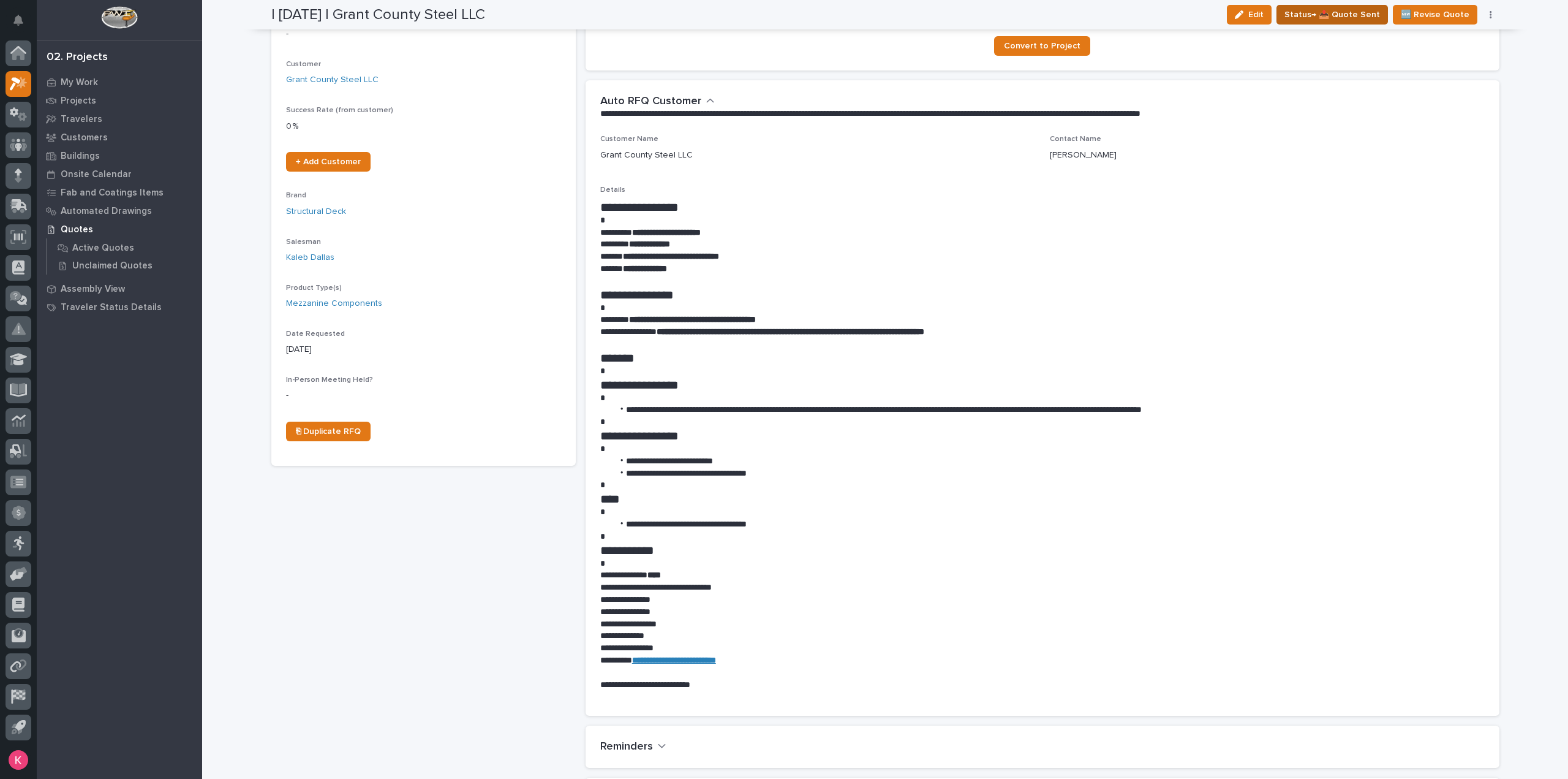
click at [1355, 16] on span "Status→ 📤 Quote Sent" at bounding box center [1332, 14] width 96 height 15
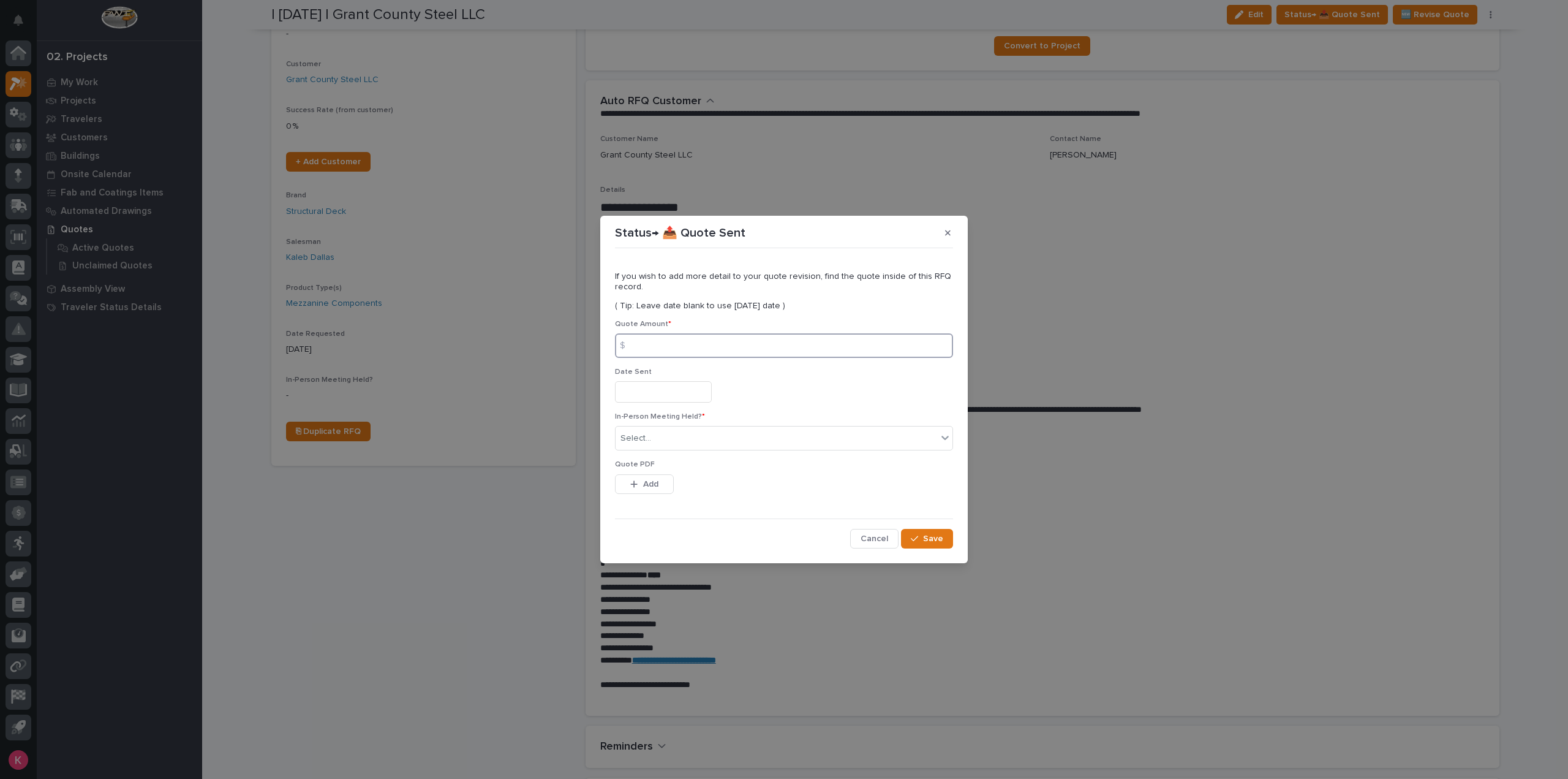
click at [706, 349] on input at bounding box center [783, 346] width 338 height 25
click at [728, 343] on input at bounding box center [783, 346] width 338 height 25
type input "8496"
click at [712, 383] on input "text" at bounding box center [663, 392] width 97 height 22
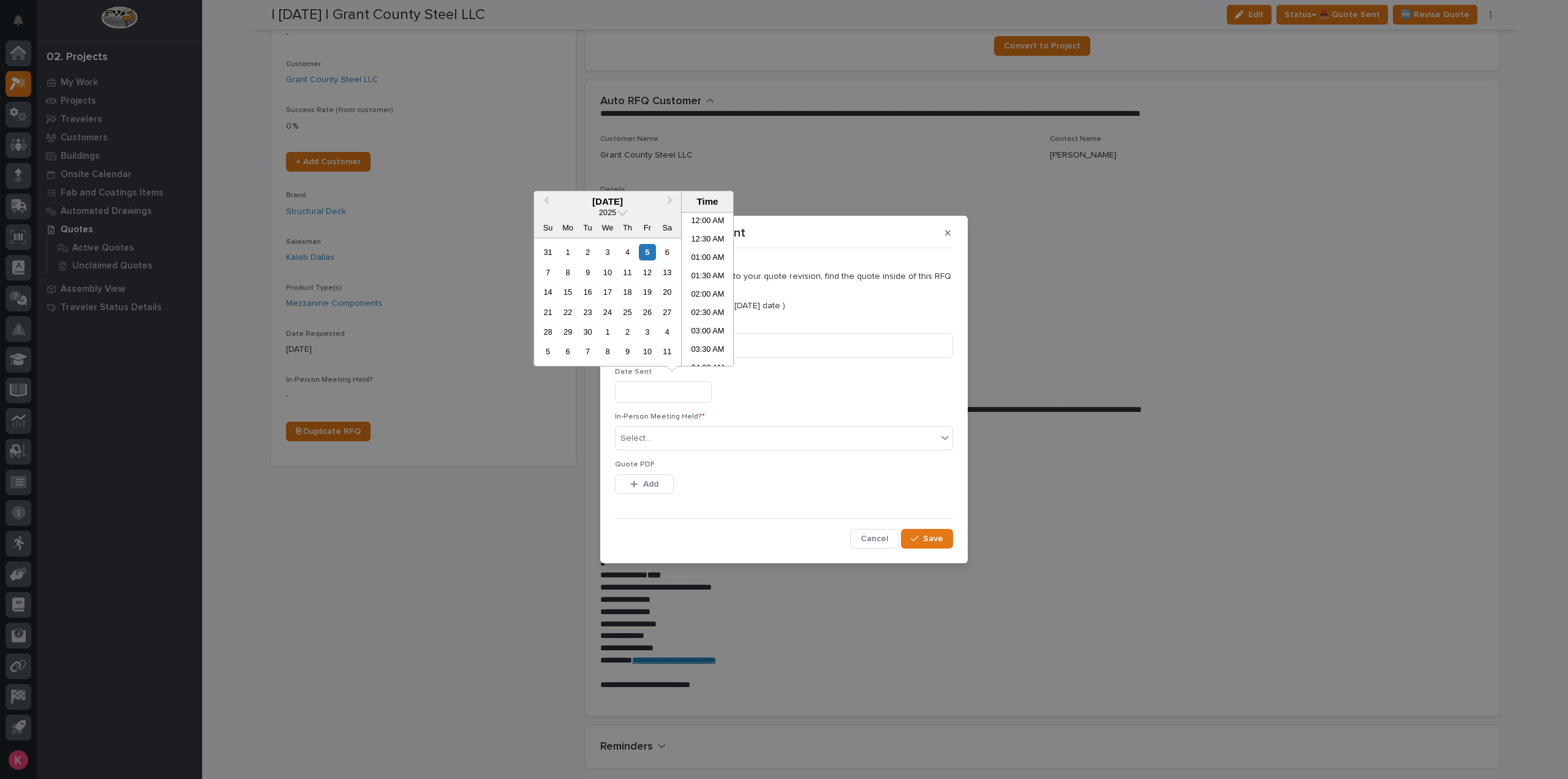
scroll to position [484, 0]
click at [646, 255] on div "5" at bounding box center [646, 252] width 16 height 16
type input "**********"
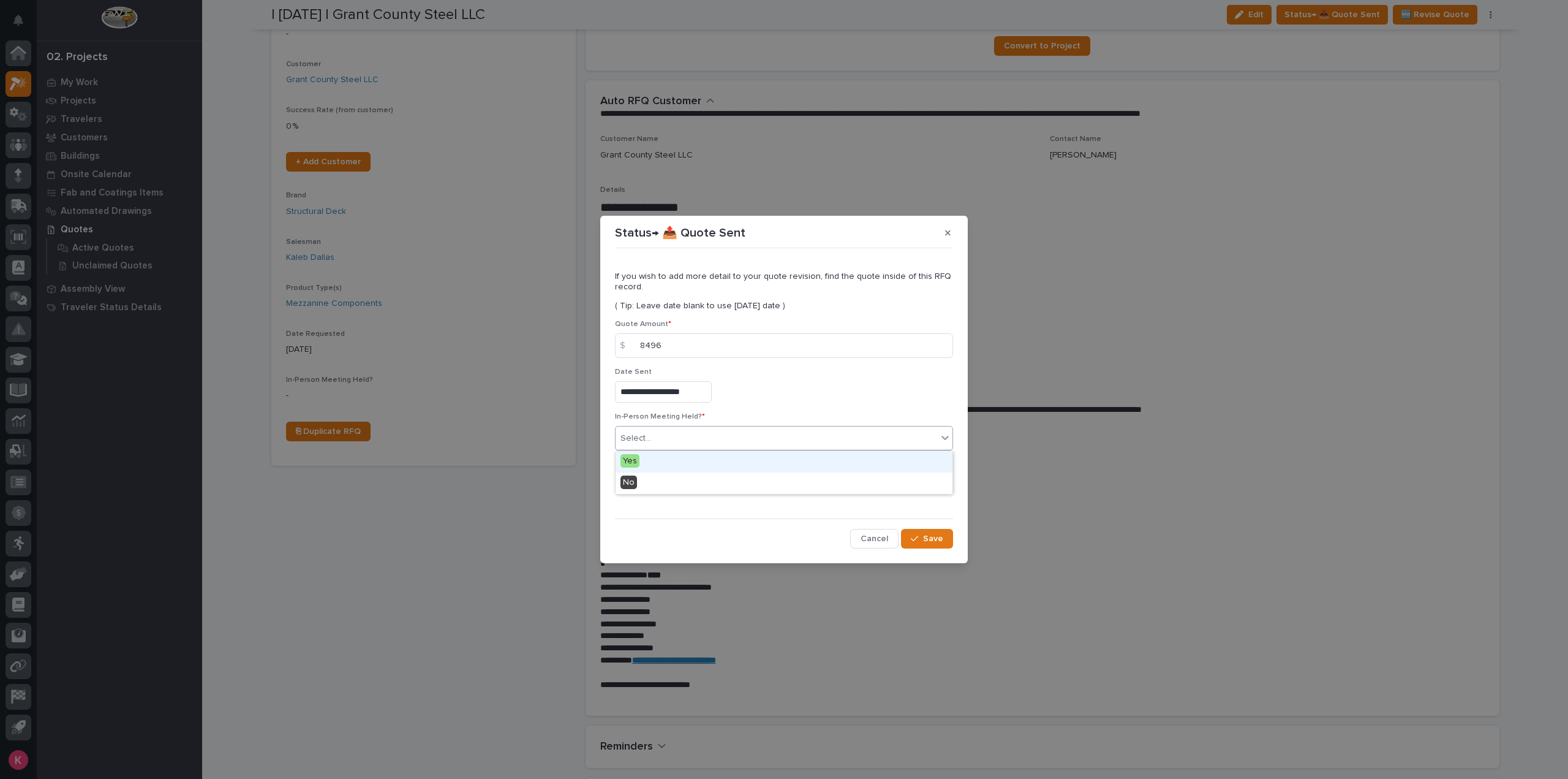
click at [650, 448] on div "Select..." at bounding box center [776, 438] width 322 height 20
click at [650, 480] on div "No" at bounding box center [784, 484] width 337 height 22
click at [927, 540] on span "Save" at bounding box center [933, 539] width 20 height 11
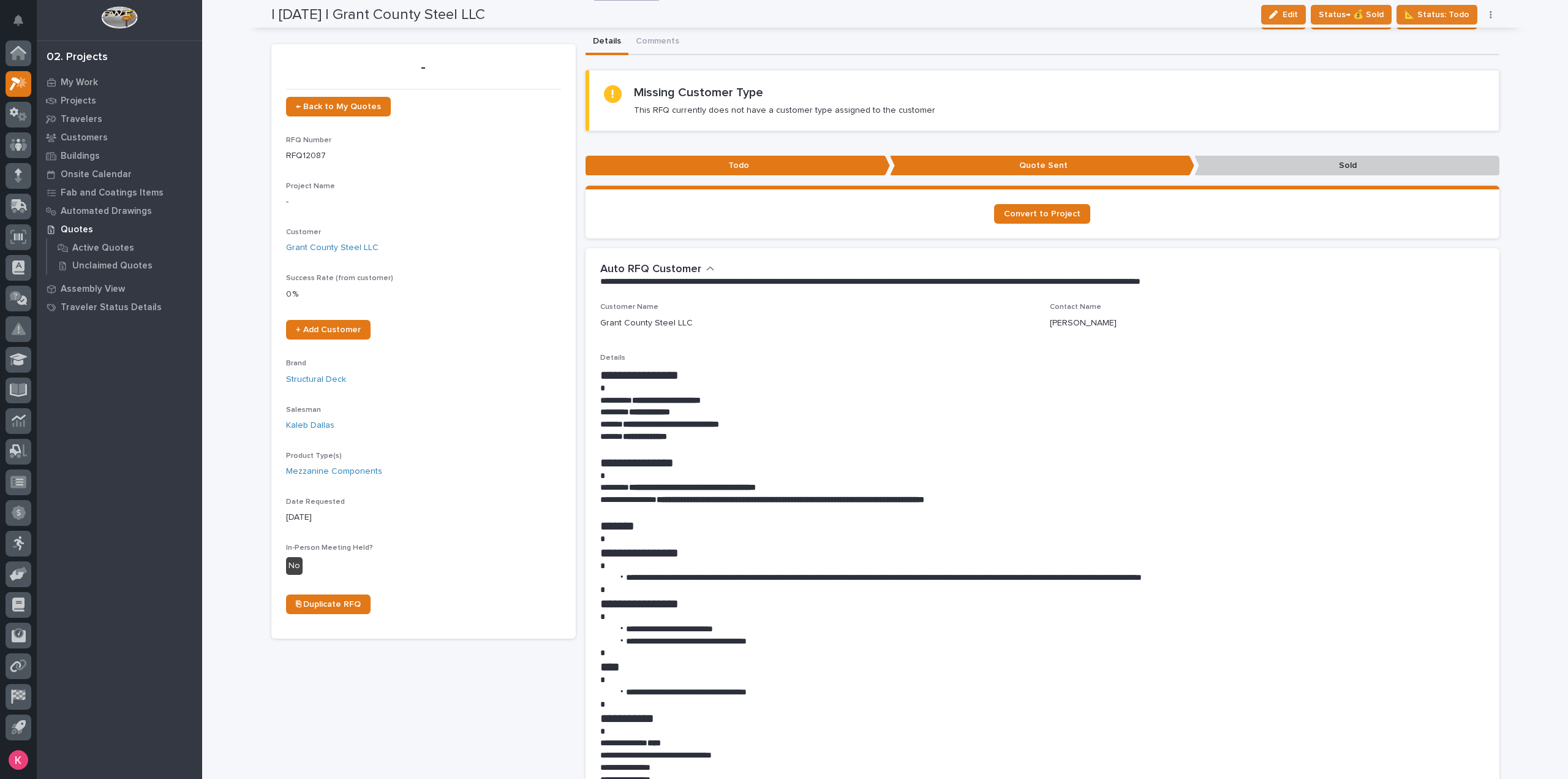
scroll to position [0, 0]
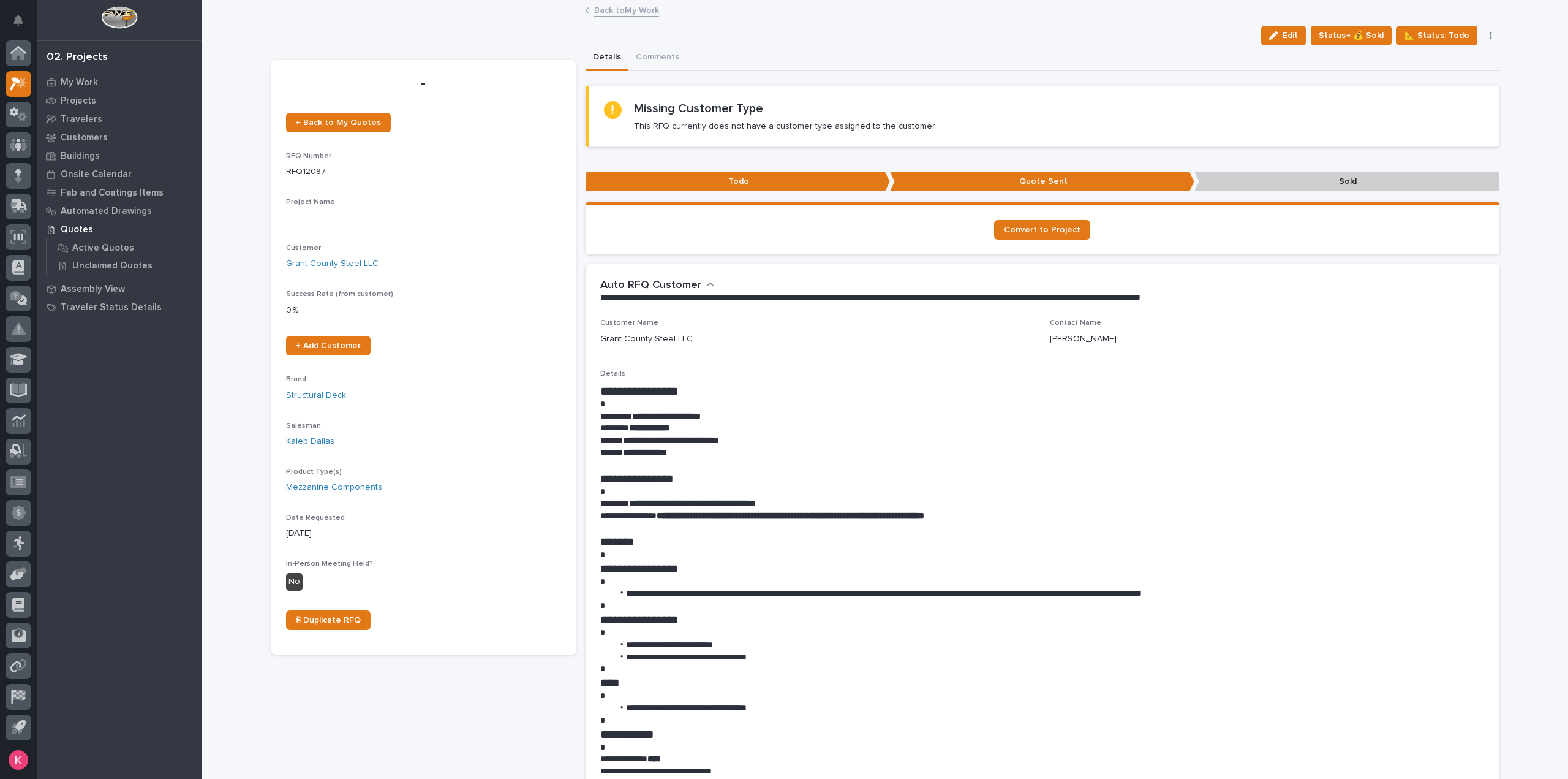
click at [632, 12] on link "Back to My Work" at bounding box center [627, 9] width 65 height 14
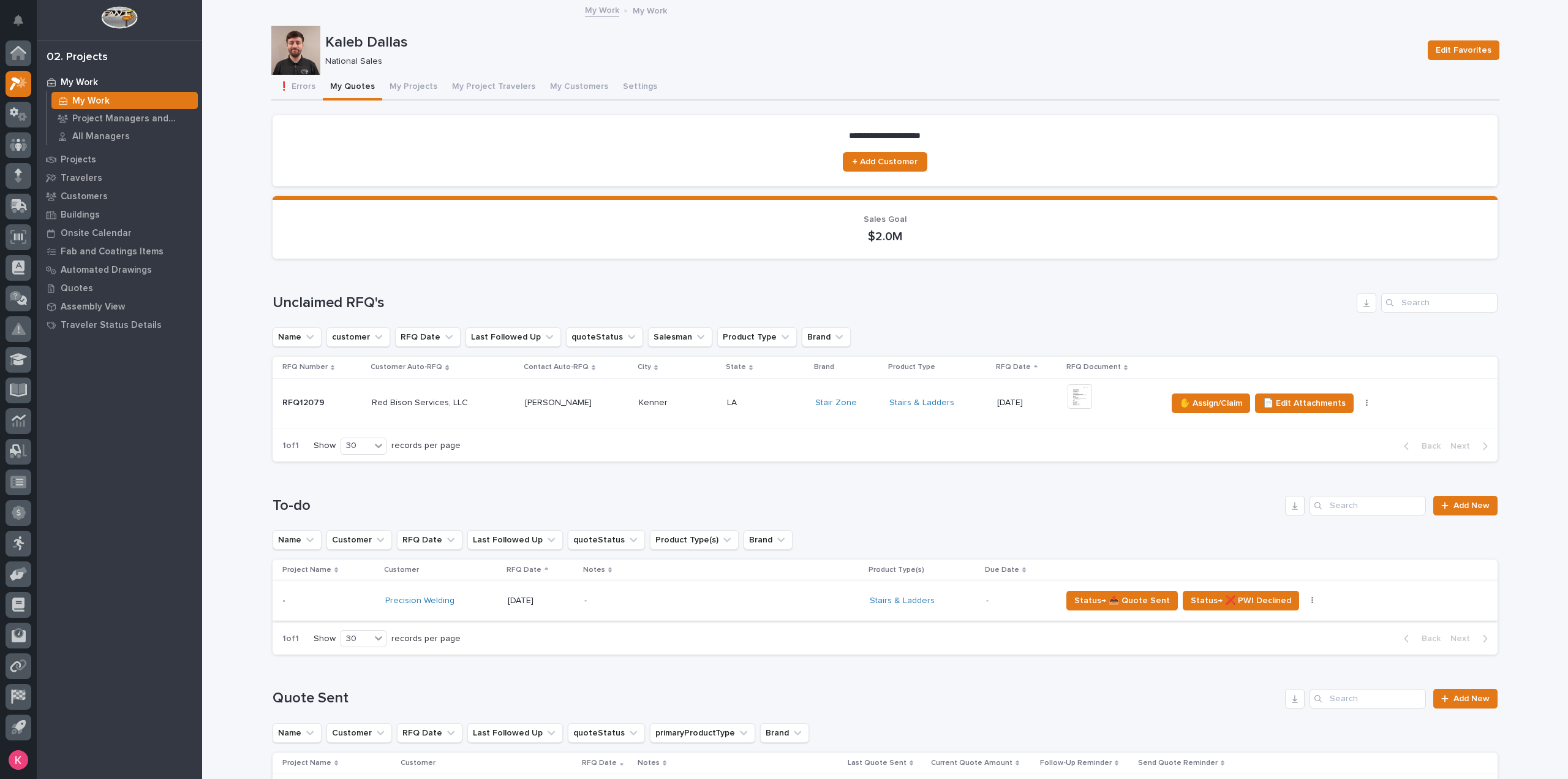
scroll to position [245, 0]
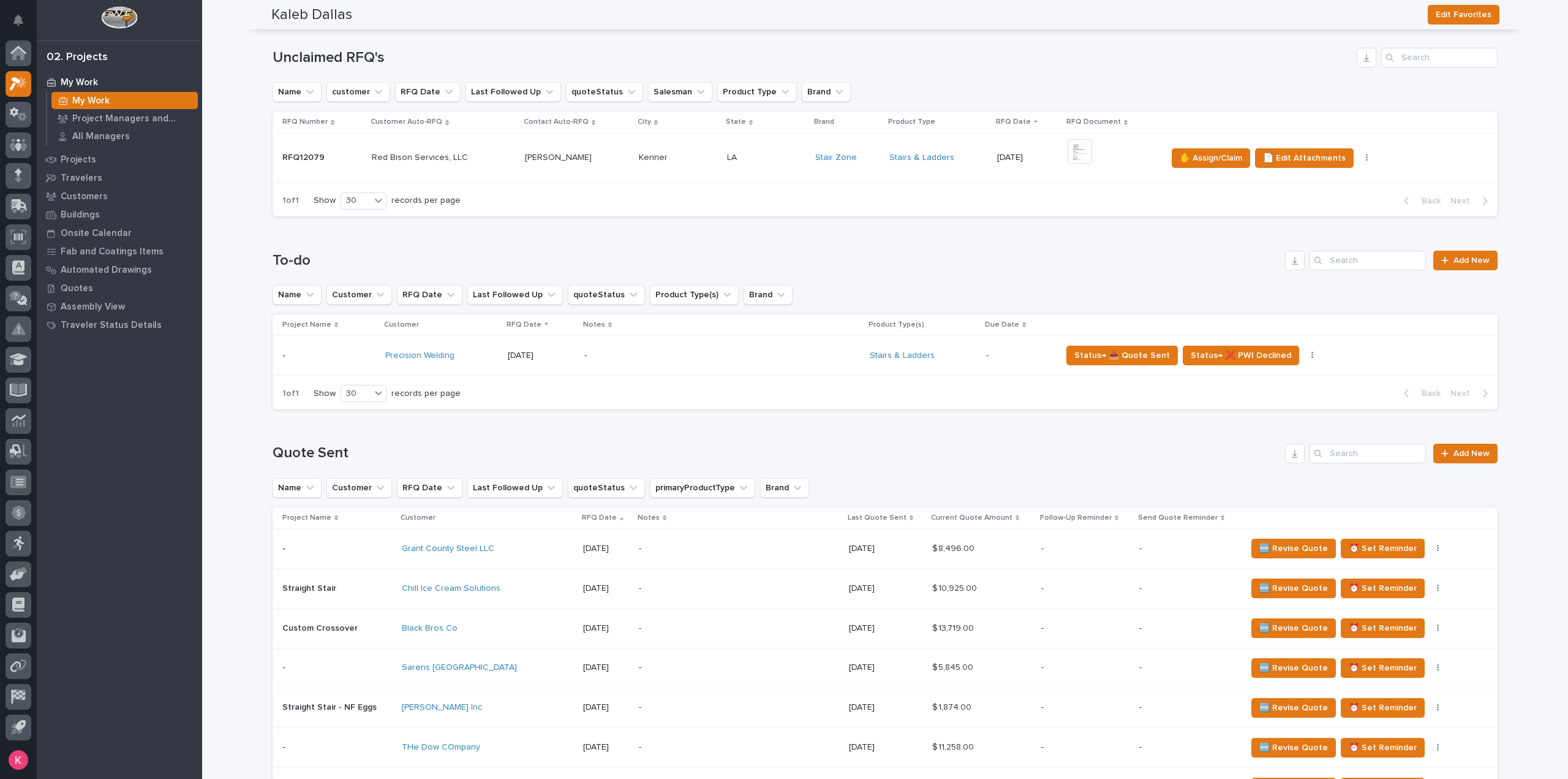
click at [713, 355] on p "-" at bounding box center [692, 355] width 214 height 10
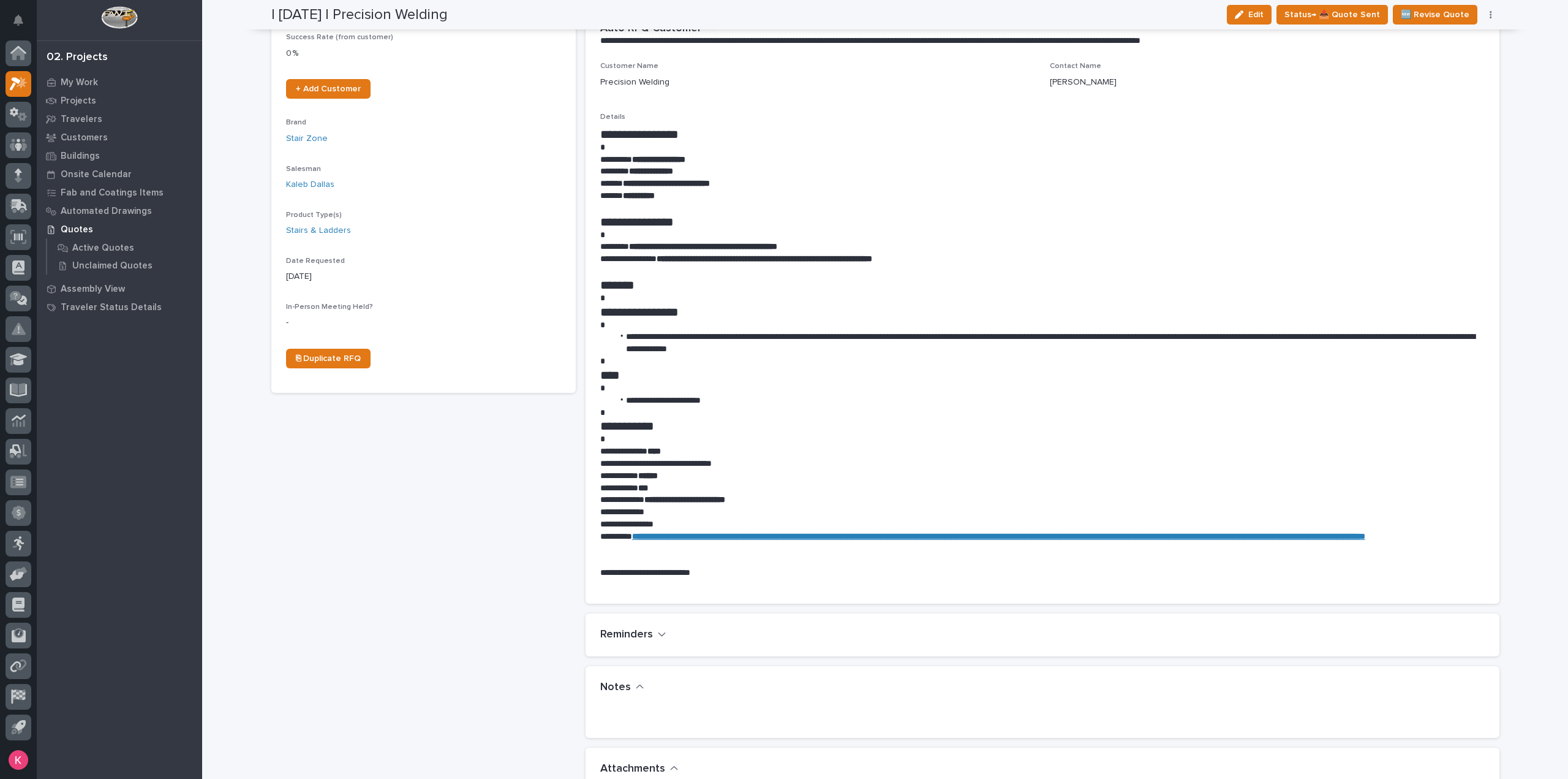
scroll to position [184, 0]
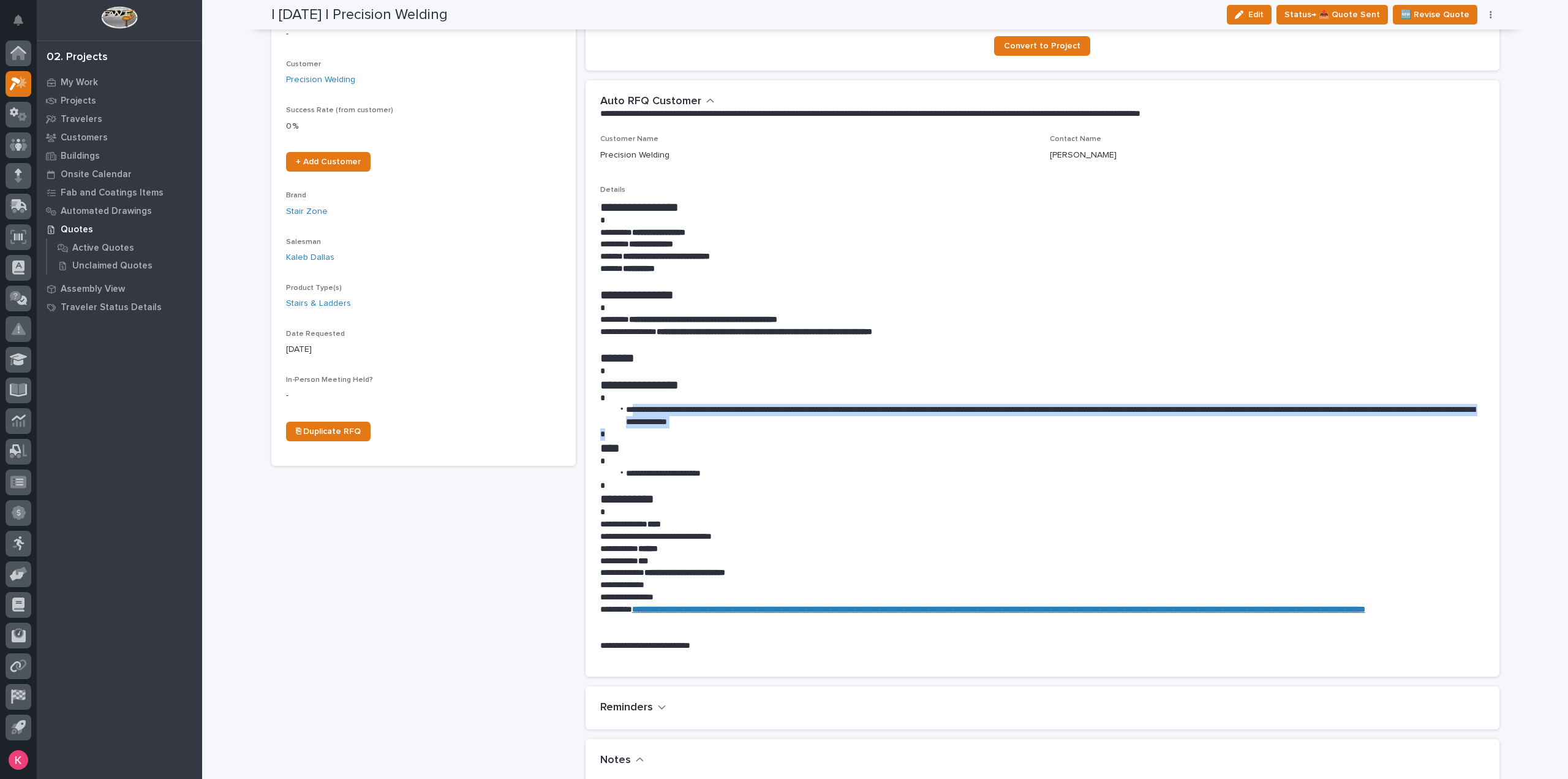
drag, startPoint x: 626, startPoint y: 410, endPoint x: 875, endPoint y: 492, distance: 262.2
click at [881, 458] on div "**********" at bounding box center [1043, 426] width 884 height 452
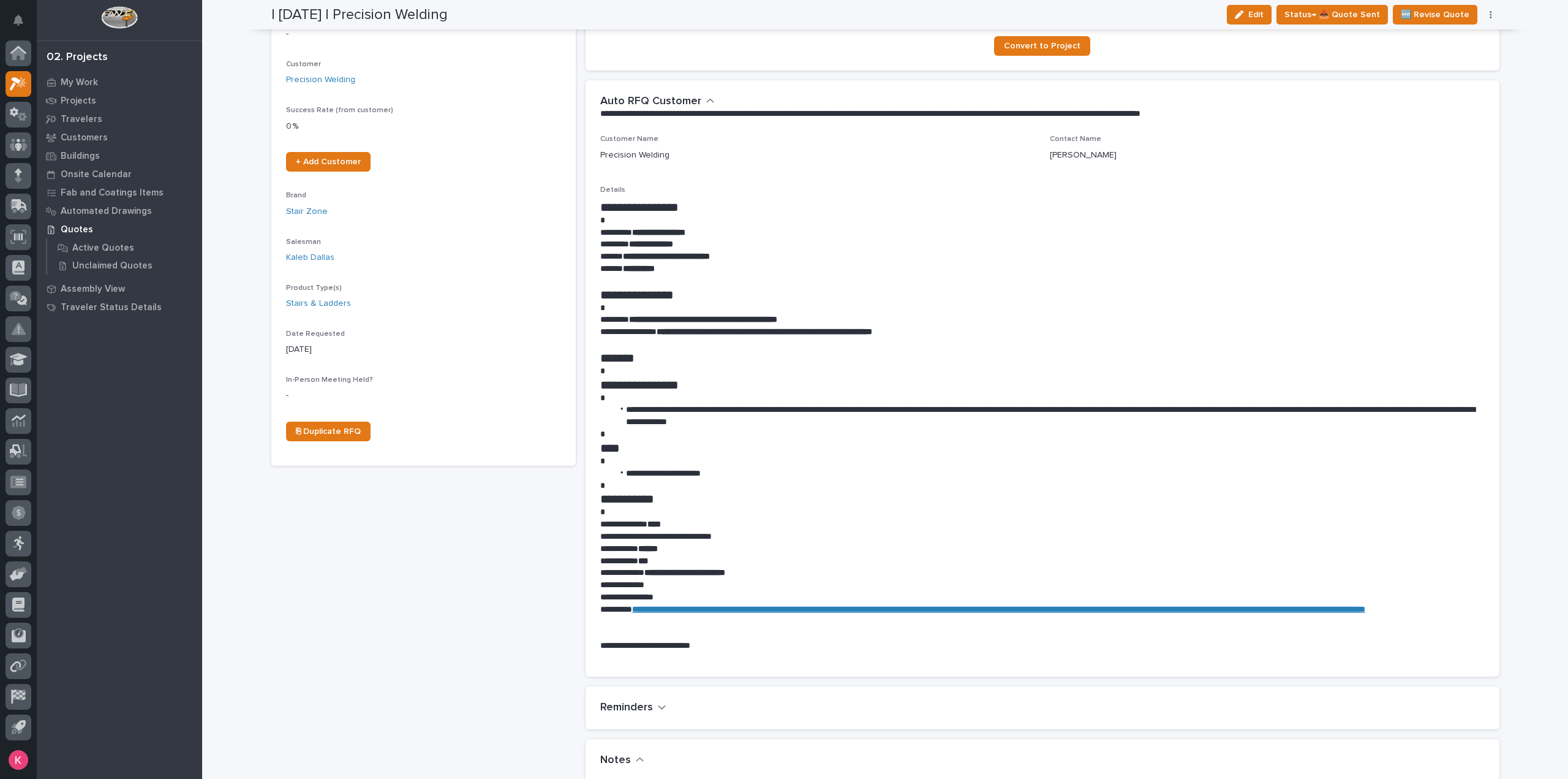
click at [869, 506] on p at bounding box center [1043, 512] width 884 height 12
drag, startPoint x: 786, startPoint y: 407, endPoint x: 894, endPoint y: 410, distance: 108.0
click at [893, 410] on li "**********" at bounding box center [1049, 417] width 872 height 25
click at [875, 486] on p at bounding box center [1043, 486] width 884 height 12
drag, startPoint x: 946, startPoint y: 407, endPoint x: 992, endPoint y: 435, distance: 53.9
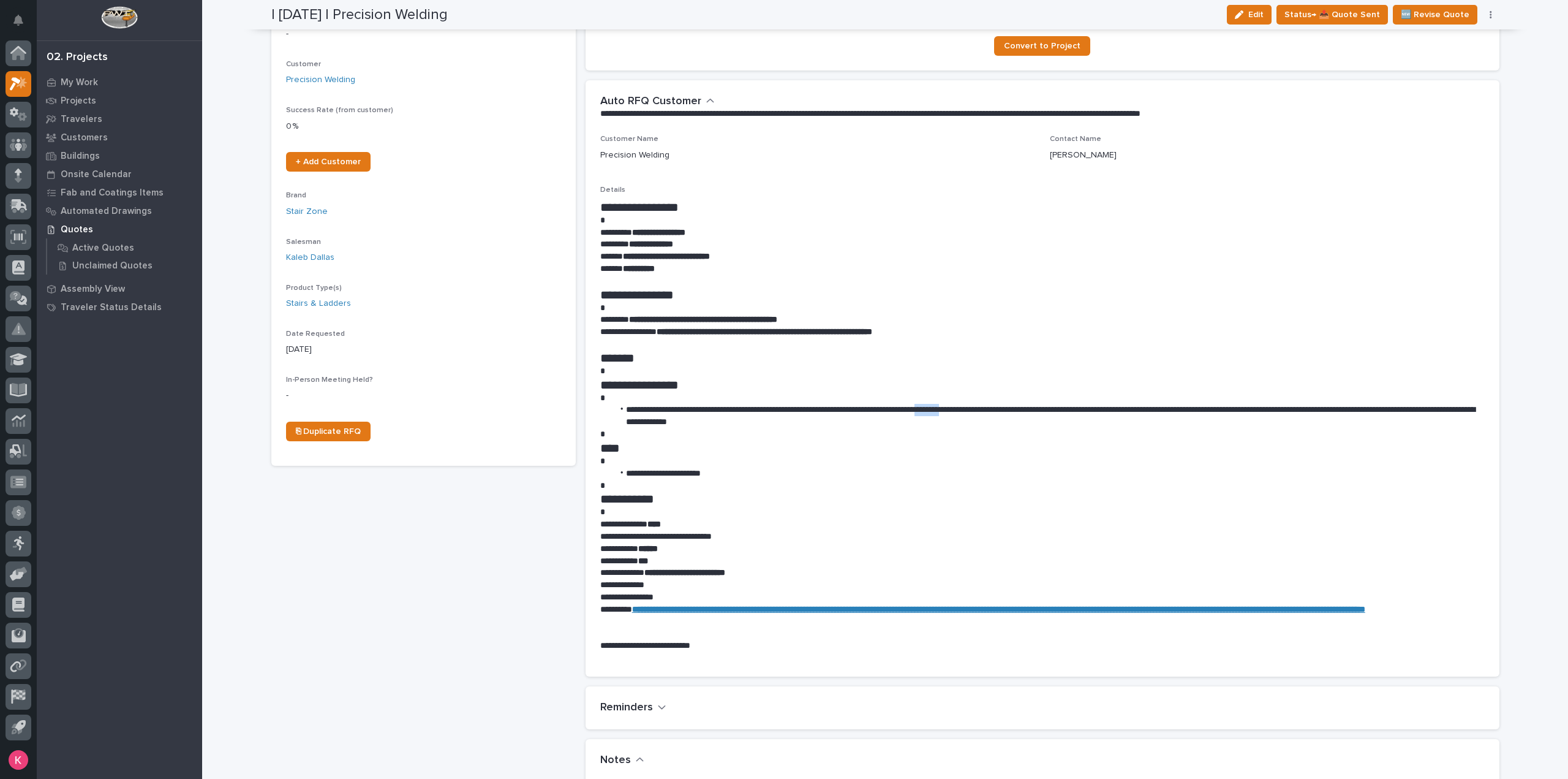
click at [990, 404] on li "**********" at bounding box center [1049, 417] width 872 height 25
click at [986, 494] on h1 "**********" at bounding box center [1043, 498] width 884 height 15
drag, startPoint x: 1015, startPoint y: 408, endPoint x: 1071, endPoint y: 424, distance: 58.2
click at [1061, 417] on li "**********" at bounding box center [1049, 417] width 872 height 25
click at [1069, 490] on p at bounding box center [1043, 486] width 884 height 12
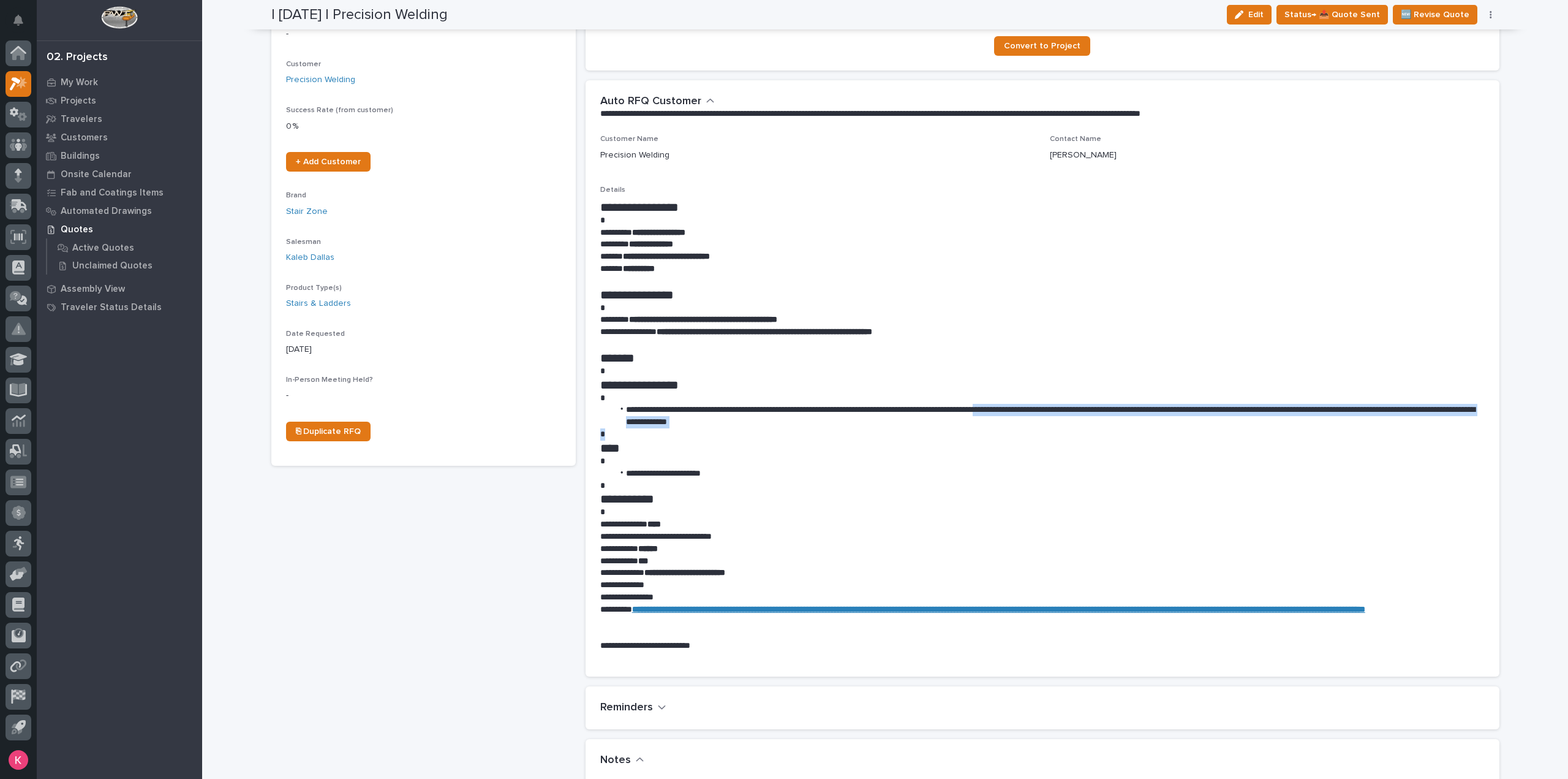
drag, startPoint x: 1015, startPoint y: 412, endPoint x: 1104, endPoint y: 447, distance: 95.6
click at [1102, 432] on div "**********" at bounding box center [1043, 426] width 884 height 452
click at [1078, 503] on h1 "**********" at bounding box center [1043, 498] width 884 height 15
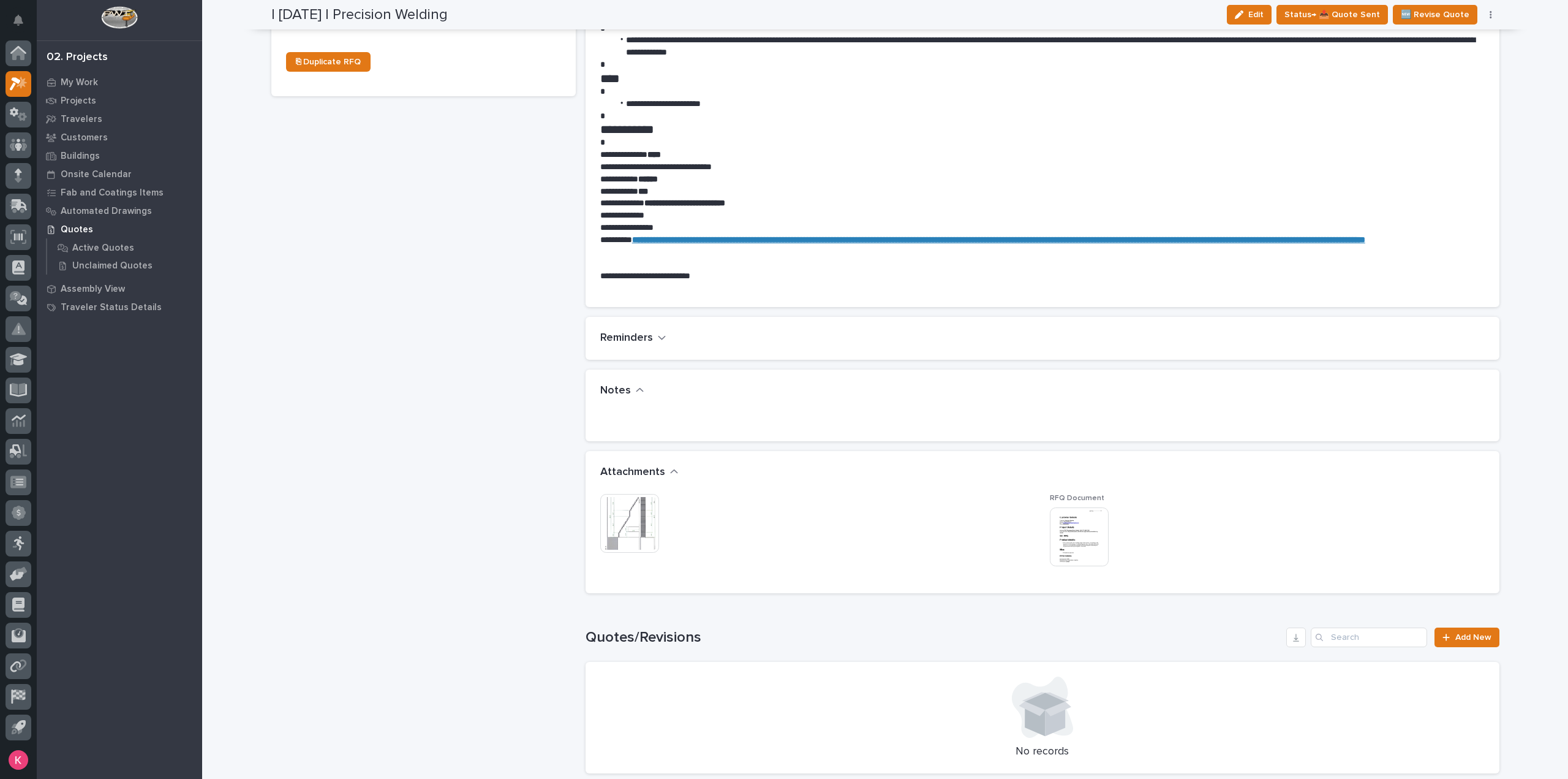
scroll to position [674, 0]
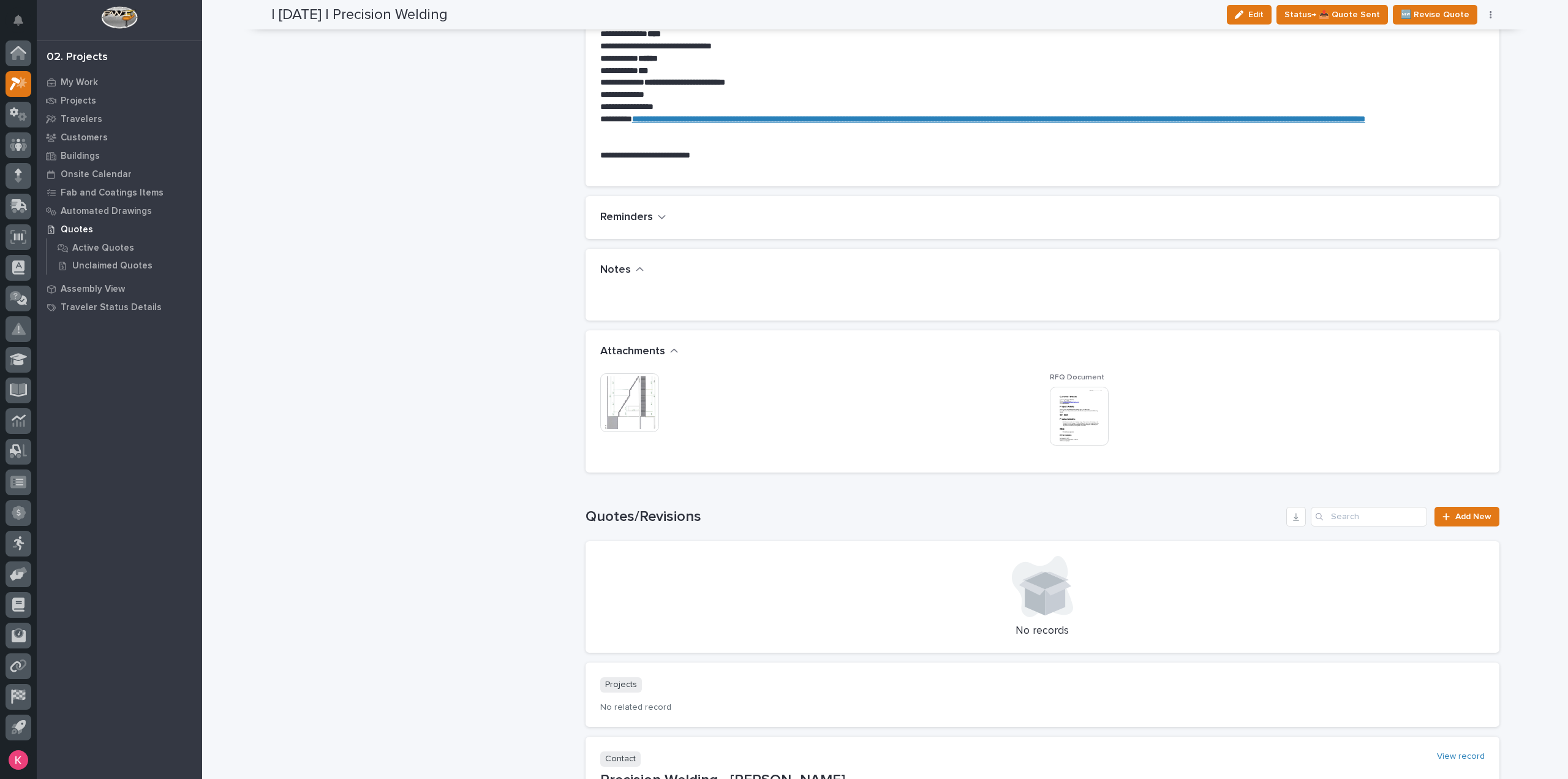
click at [612, 403] on img at bounding box center [630, 403] width 59 height 59
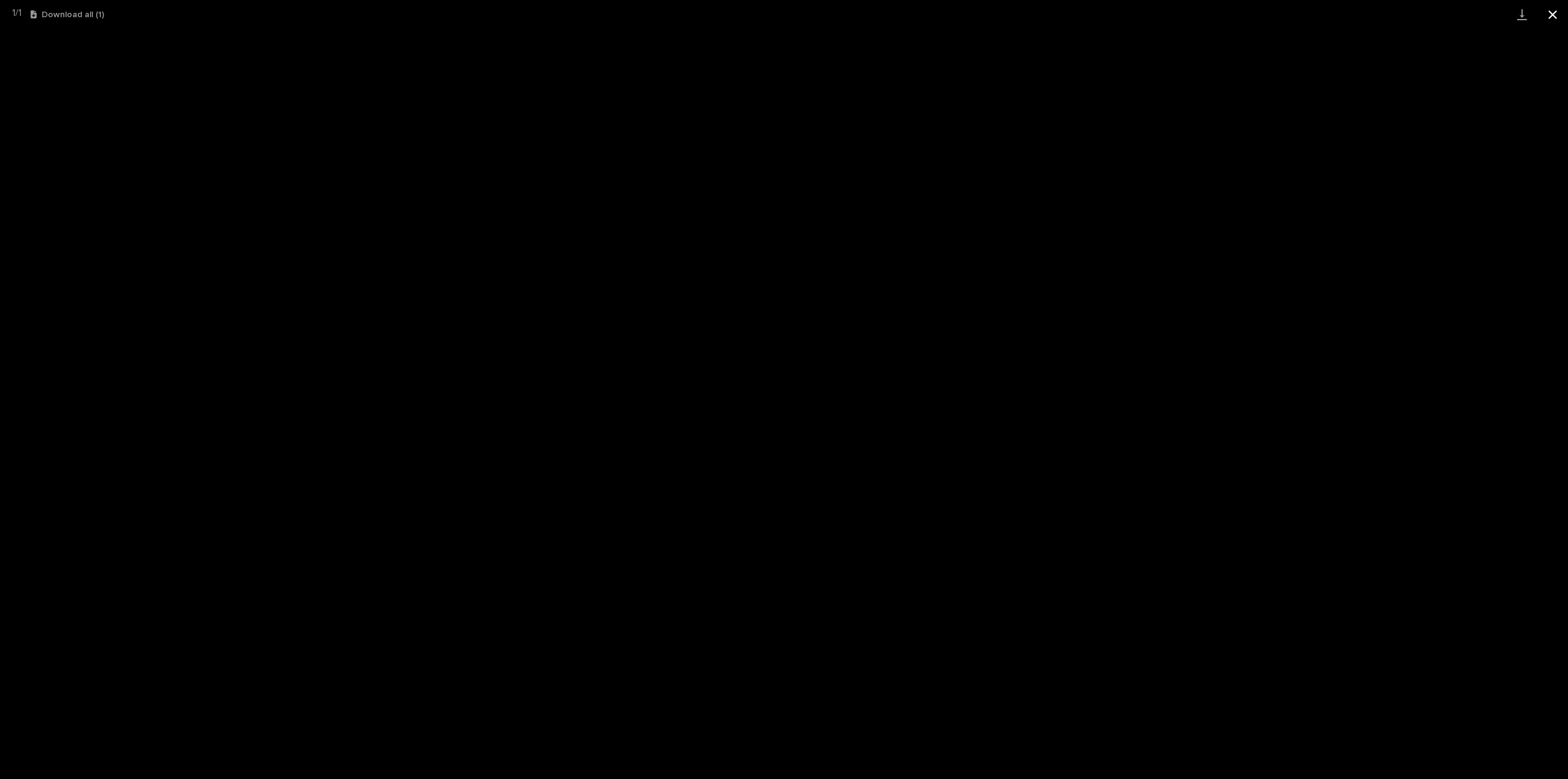
click at [1563, 10] on button "Close gallery" at bounding box center [1552, 14] width 30 height 29
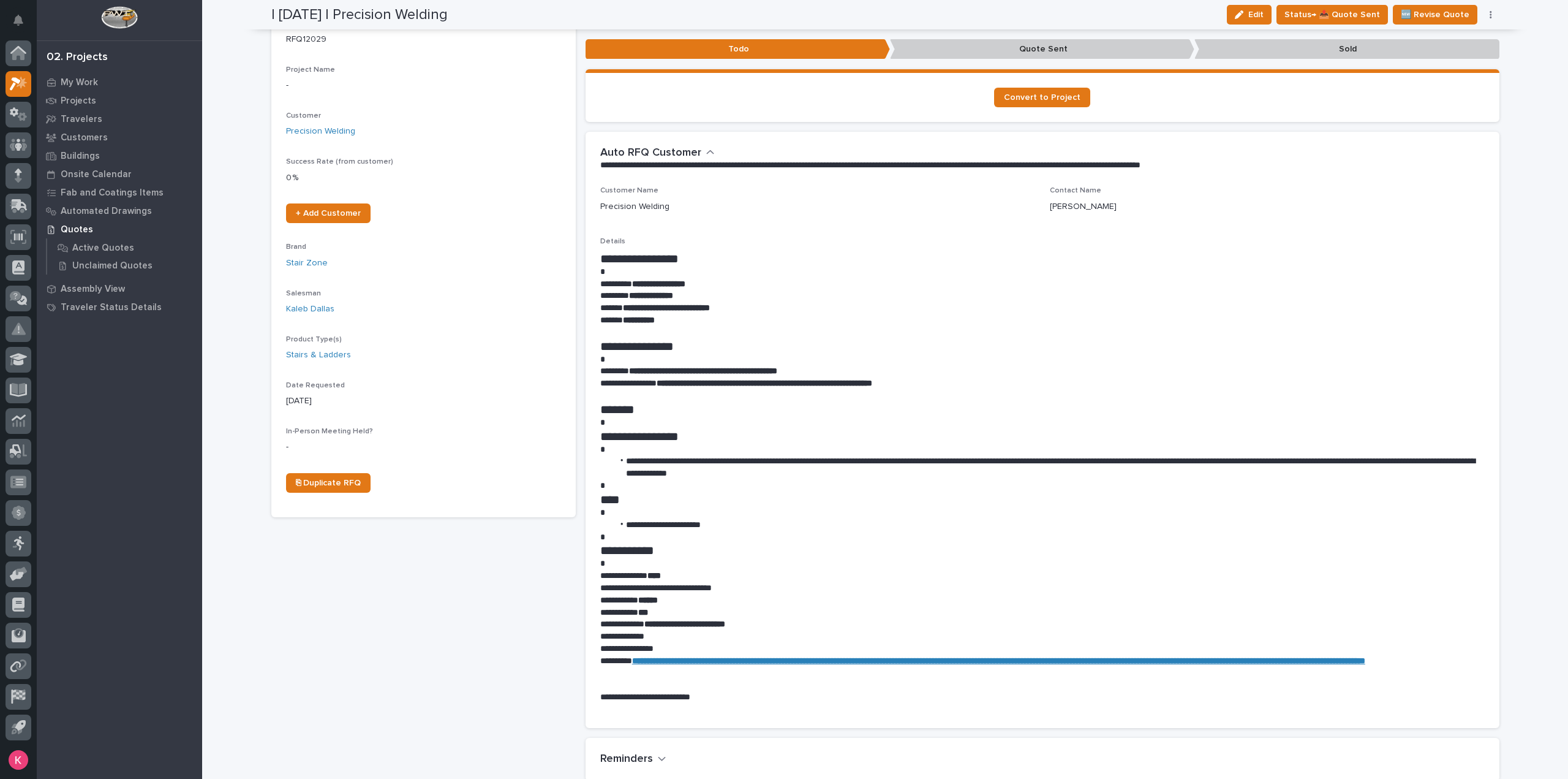
scroll to position [61, 0]
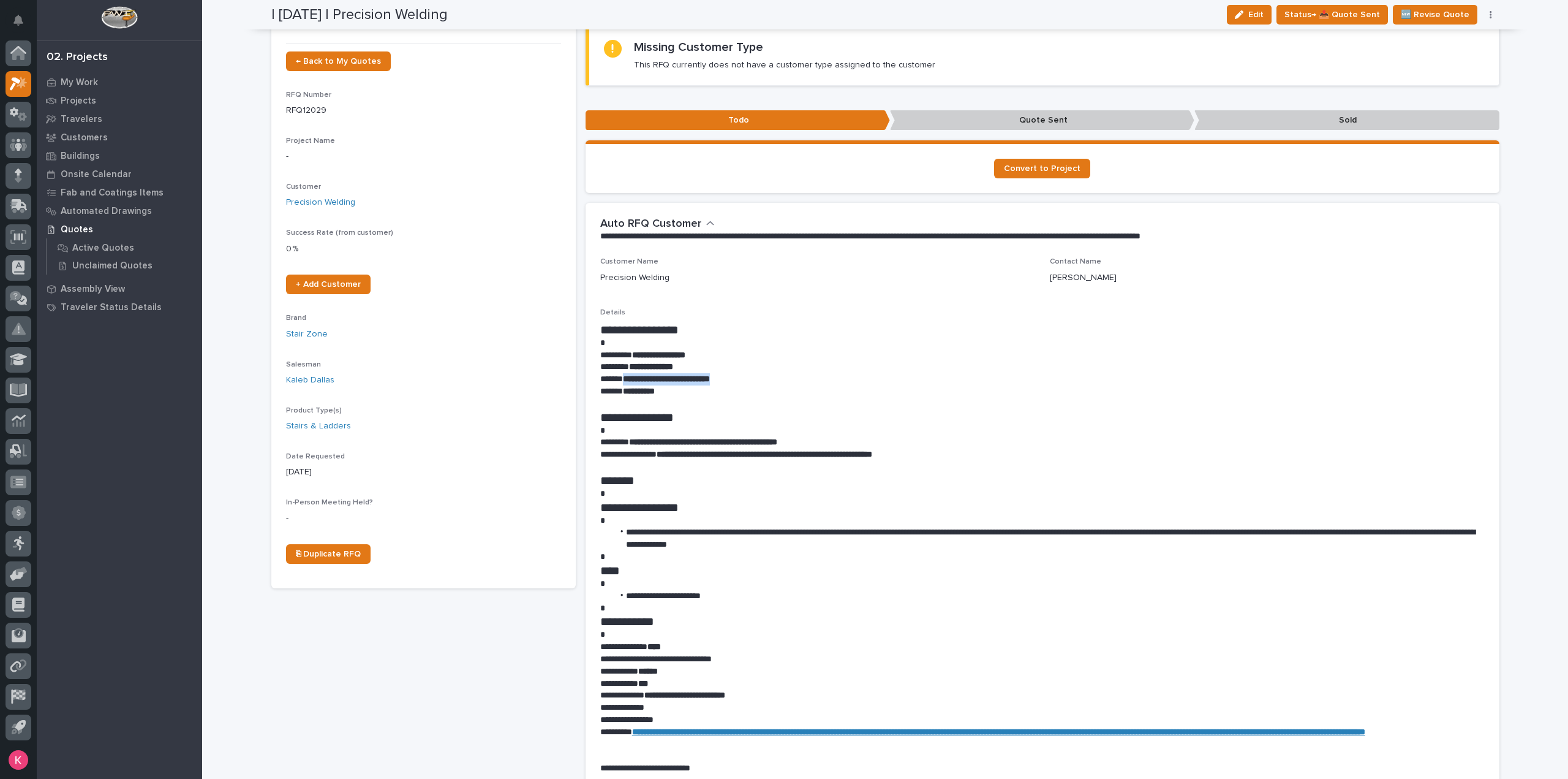
drag, startPoint x: 744, startPoint y: 379, endPoint x: 638, endPoint y: 394, distance: 107.1
click at [622, 378] on p "**********" at bounding box center [1043, 379] width 884 height 12
copy strong "**********"
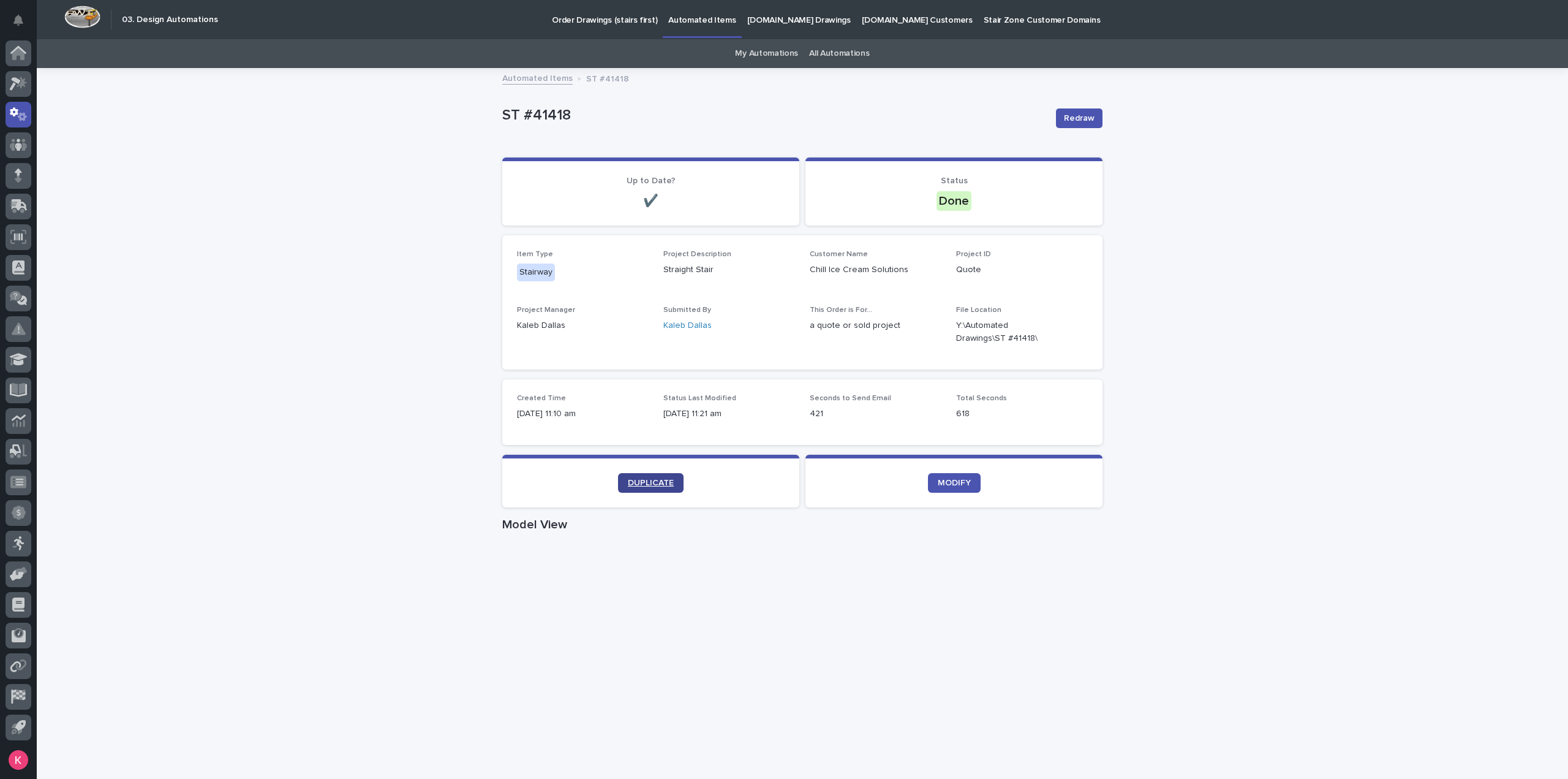
click at [633, 484] on span "DUPLICATE" at bounding box center [650, 483] width 46 height 9
click at [676, 19] on p "Automated Items" at bounding box center [702, 12] width 68 height 26
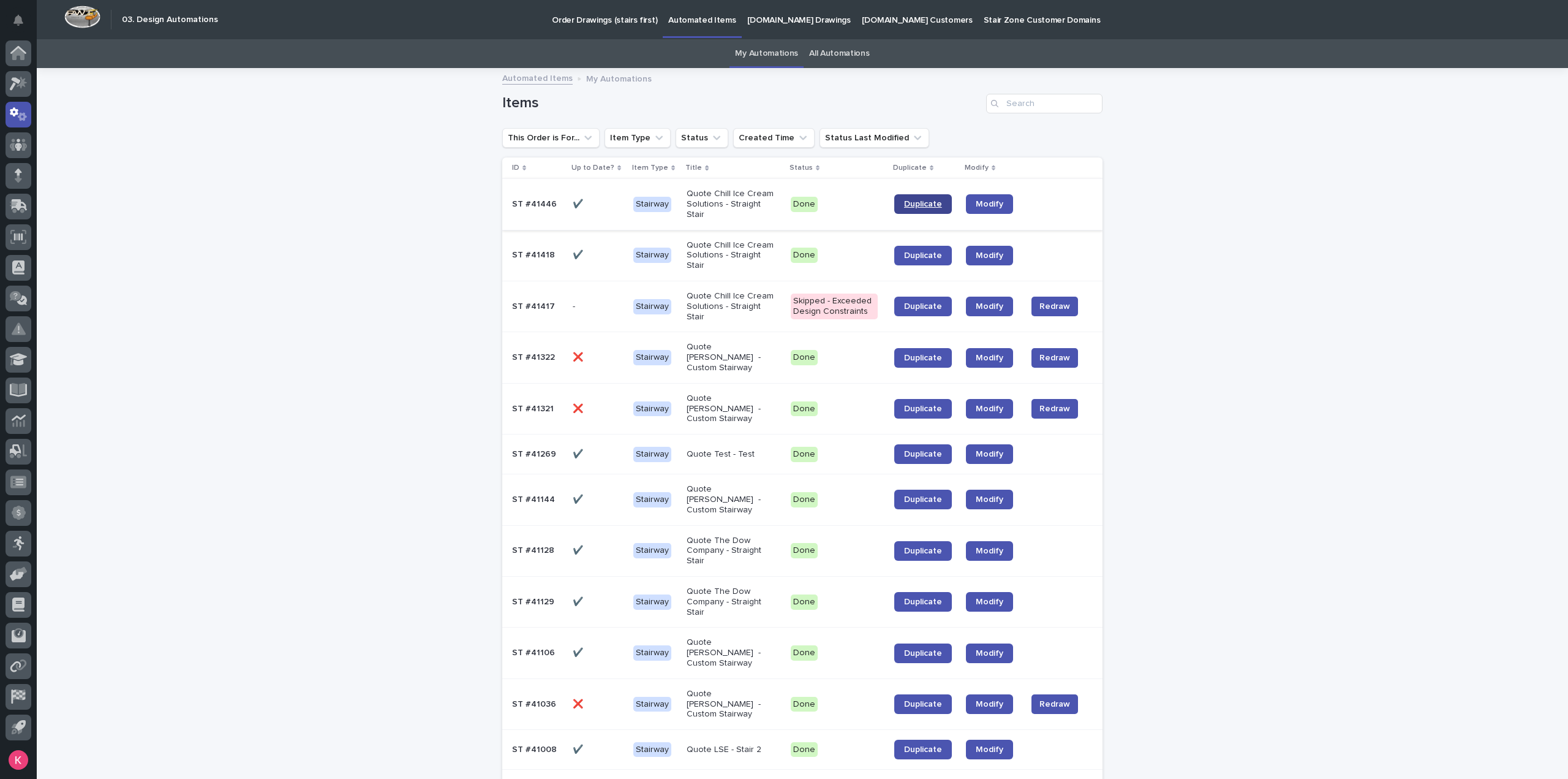
click at [924, 204] on span "Duplicate" at bounding box center [923, 204] width 38 height 9
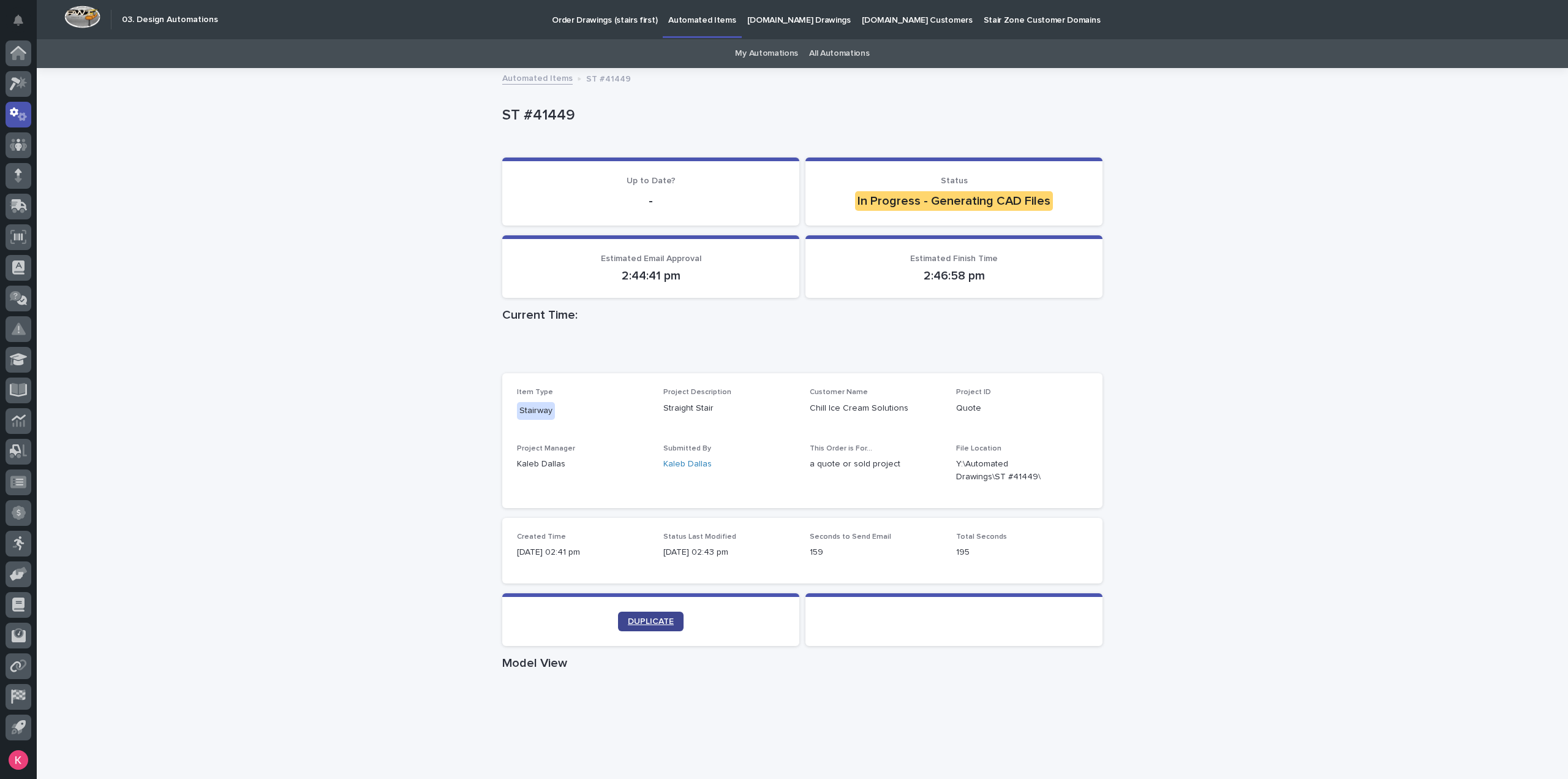
click at [654, 624] on span "DUPLICATE" at bounding box center [650, 621] width 46 height 9
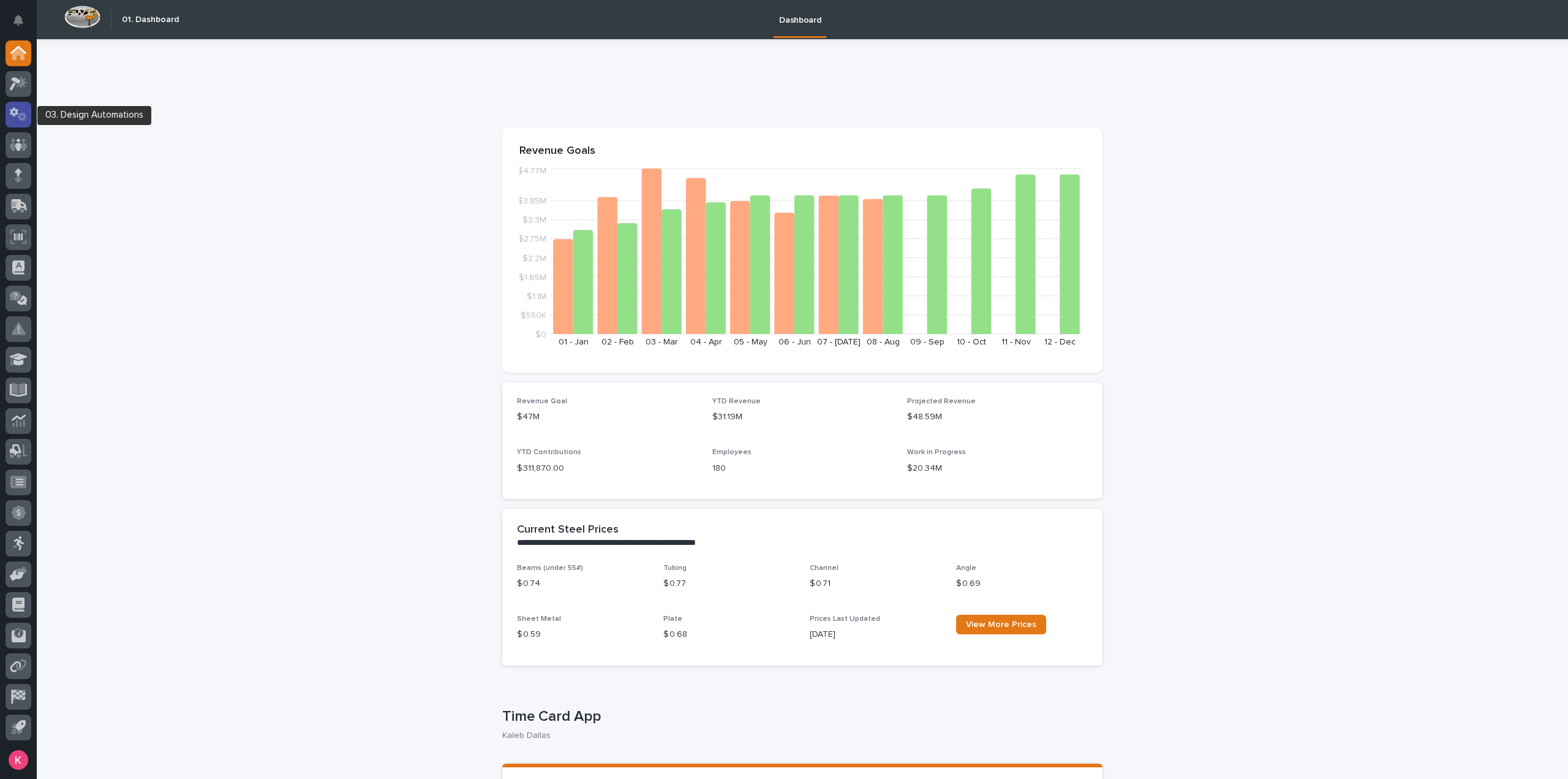
click at [5, 113] on div at bounding box center [18, 114] width 26 height 26
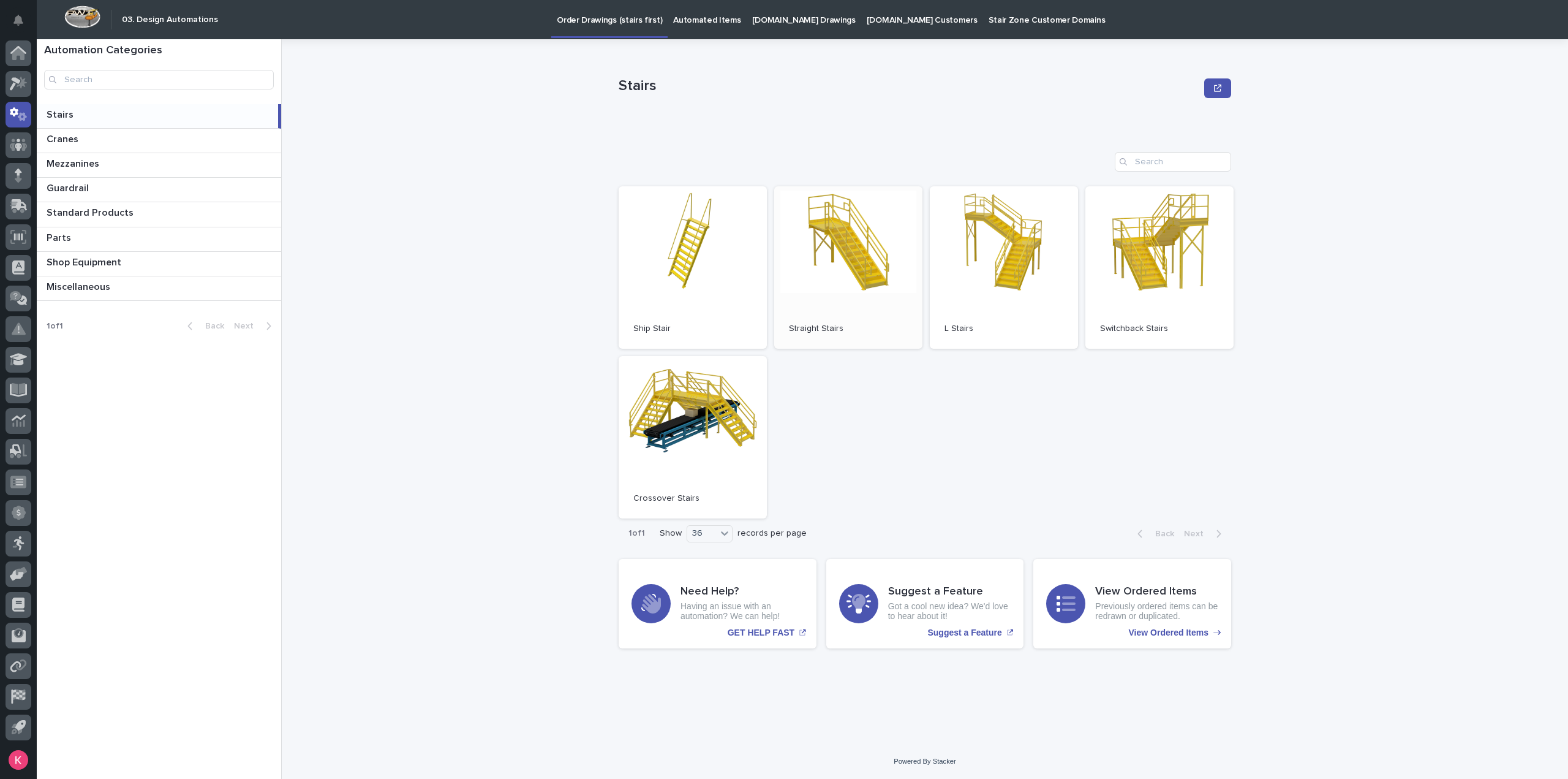
click at [809, 247] on link "Open" at bounding box center [848, 267] width 148 height 162
click at [714, 23] on p "Automated Items" at bounding box center [706, 12] width 68 height 26
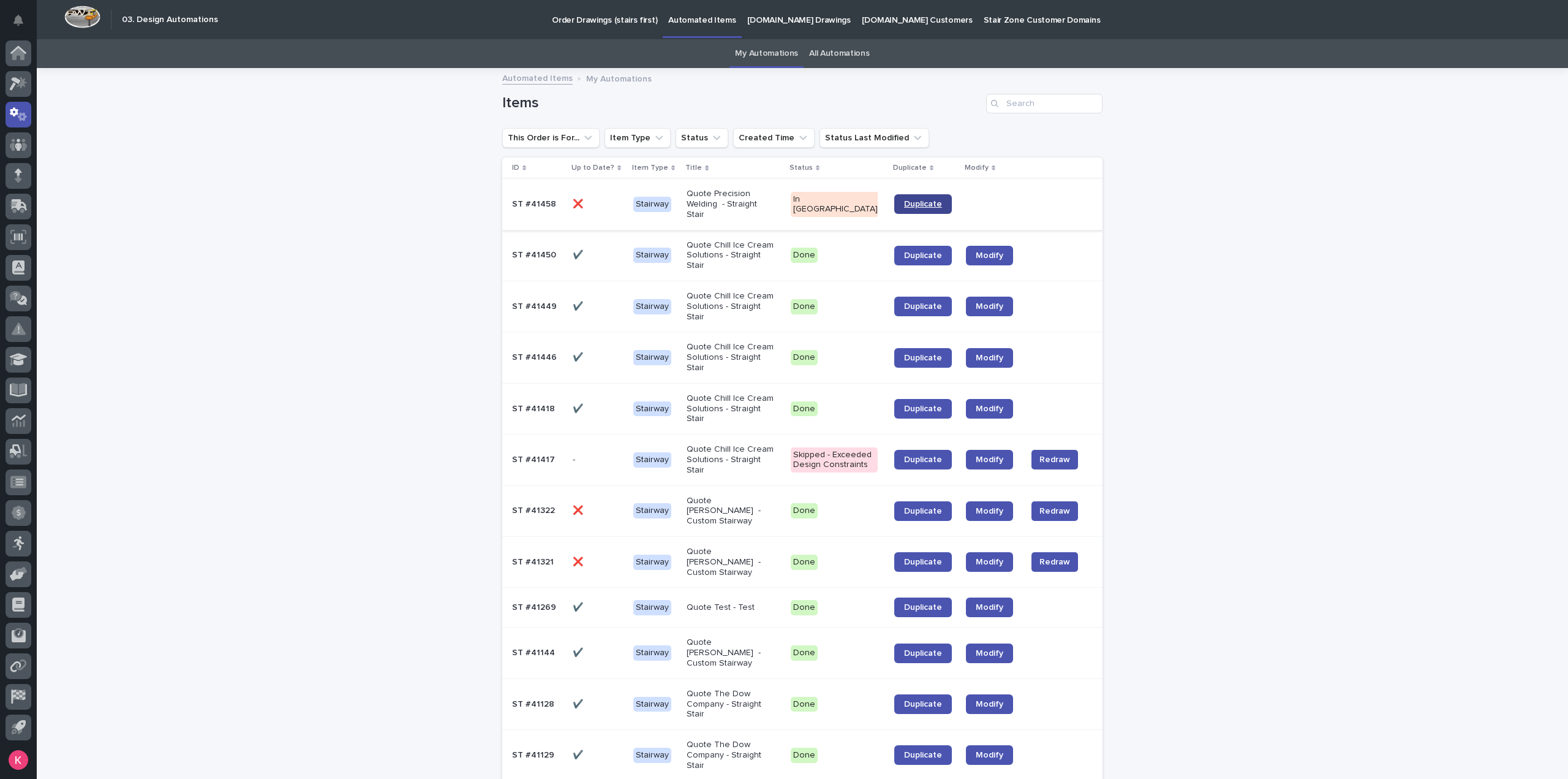
click at [925, 204] on span "Duplicate" at bounding box center [923, 204] width 38 height 9
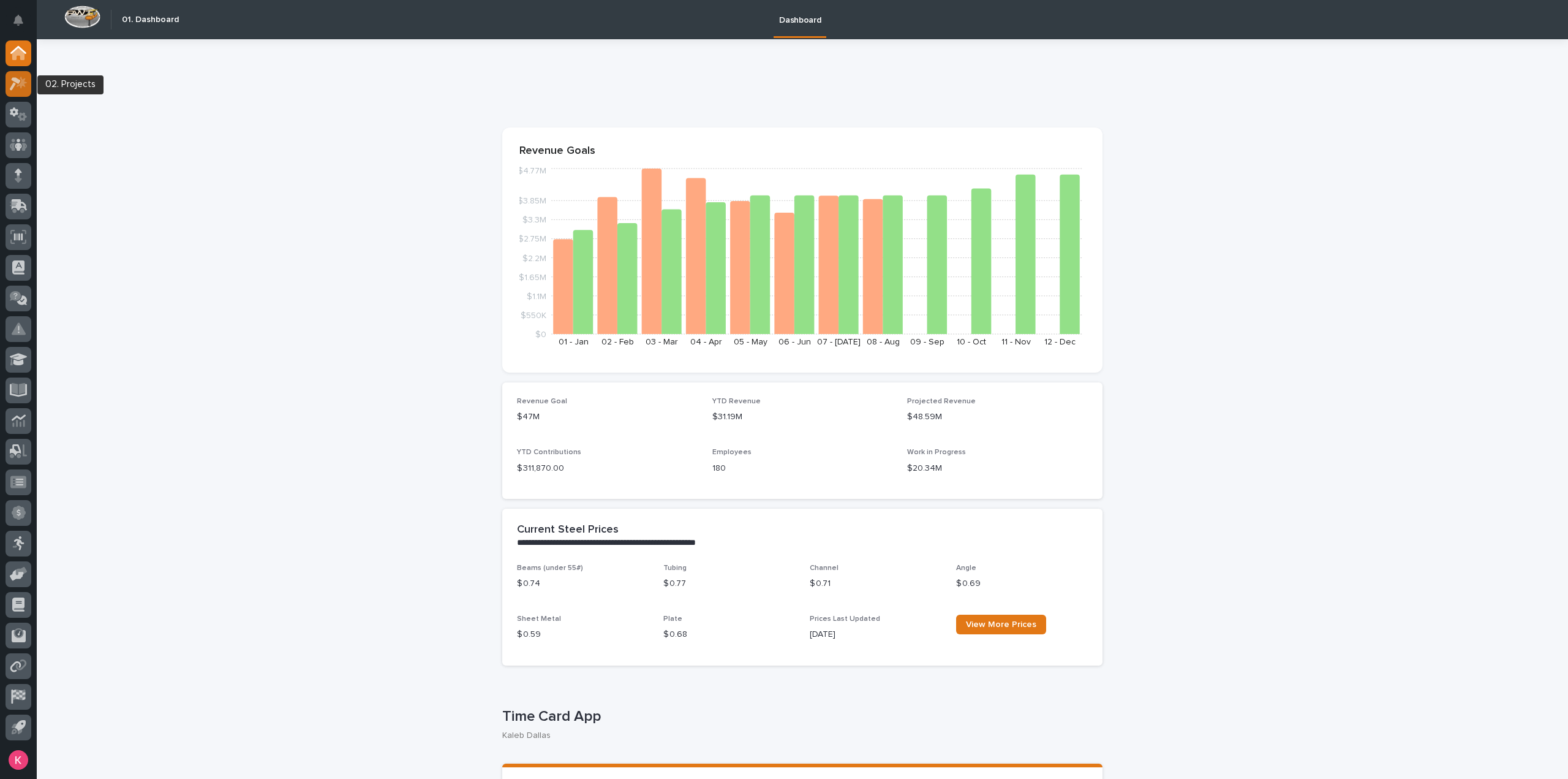
click at [27, 82] on div at bounding box center [18, 83] width 26 height 26
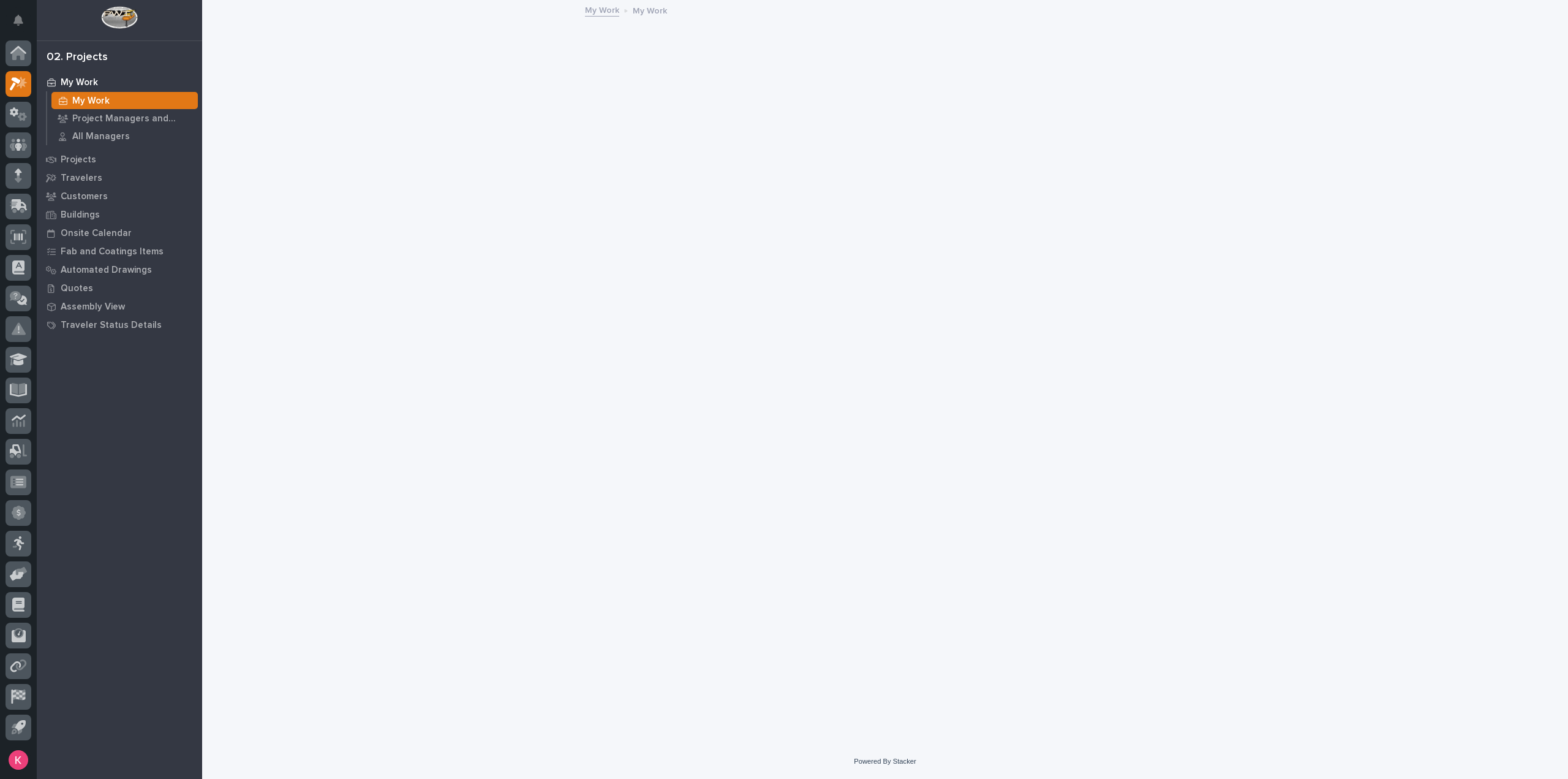
click at [31, 119] on div at bounding box center [18, 393] width 37 height 705
click at [9, 113] on div at bounding box center [18, 114] width 26 height 26
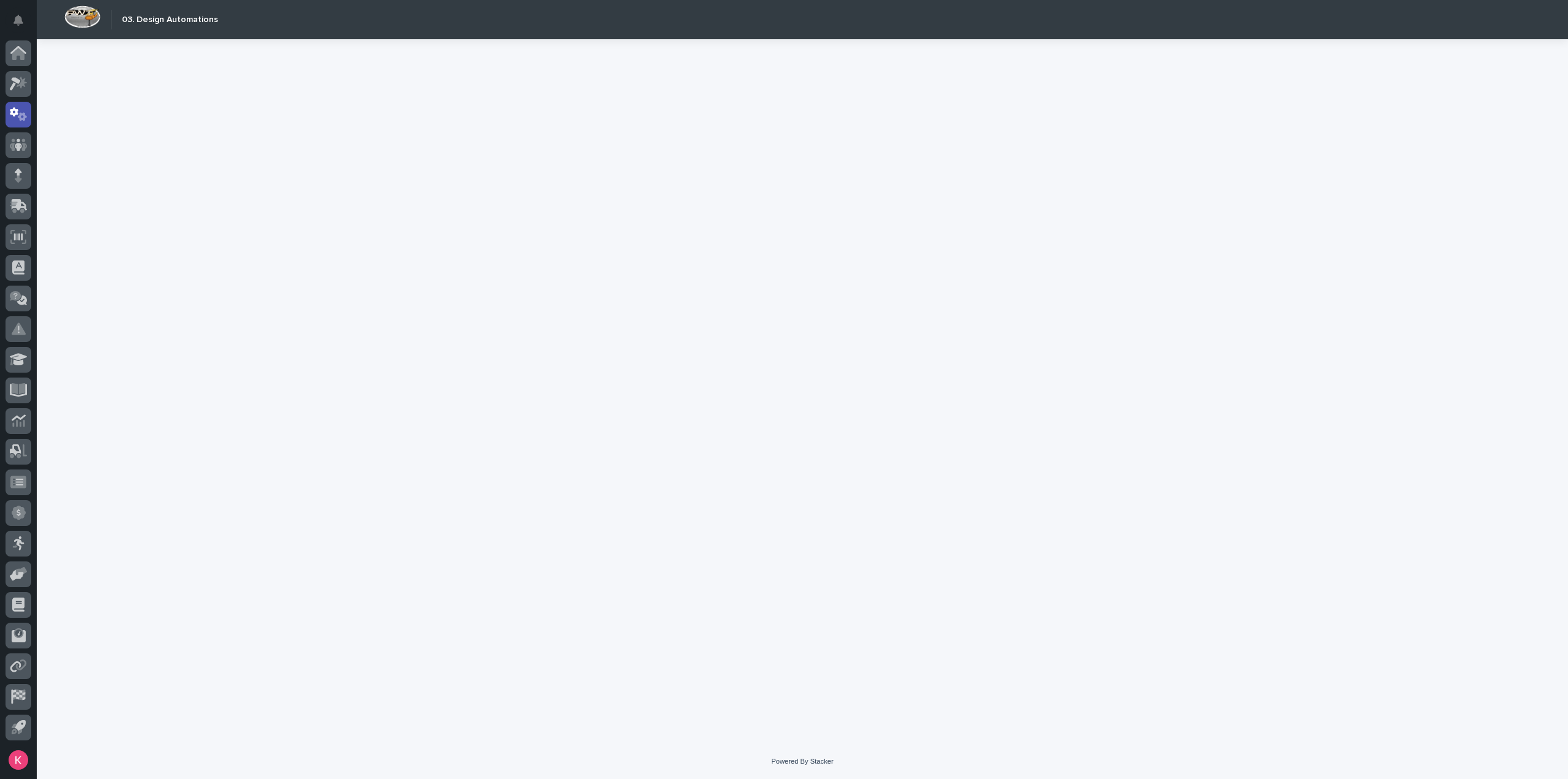
click at [15, 113] on icon at bounding box center [14, 112] width 9 height 9
